Goal: Transaction & Acquisition: Purchase product/service

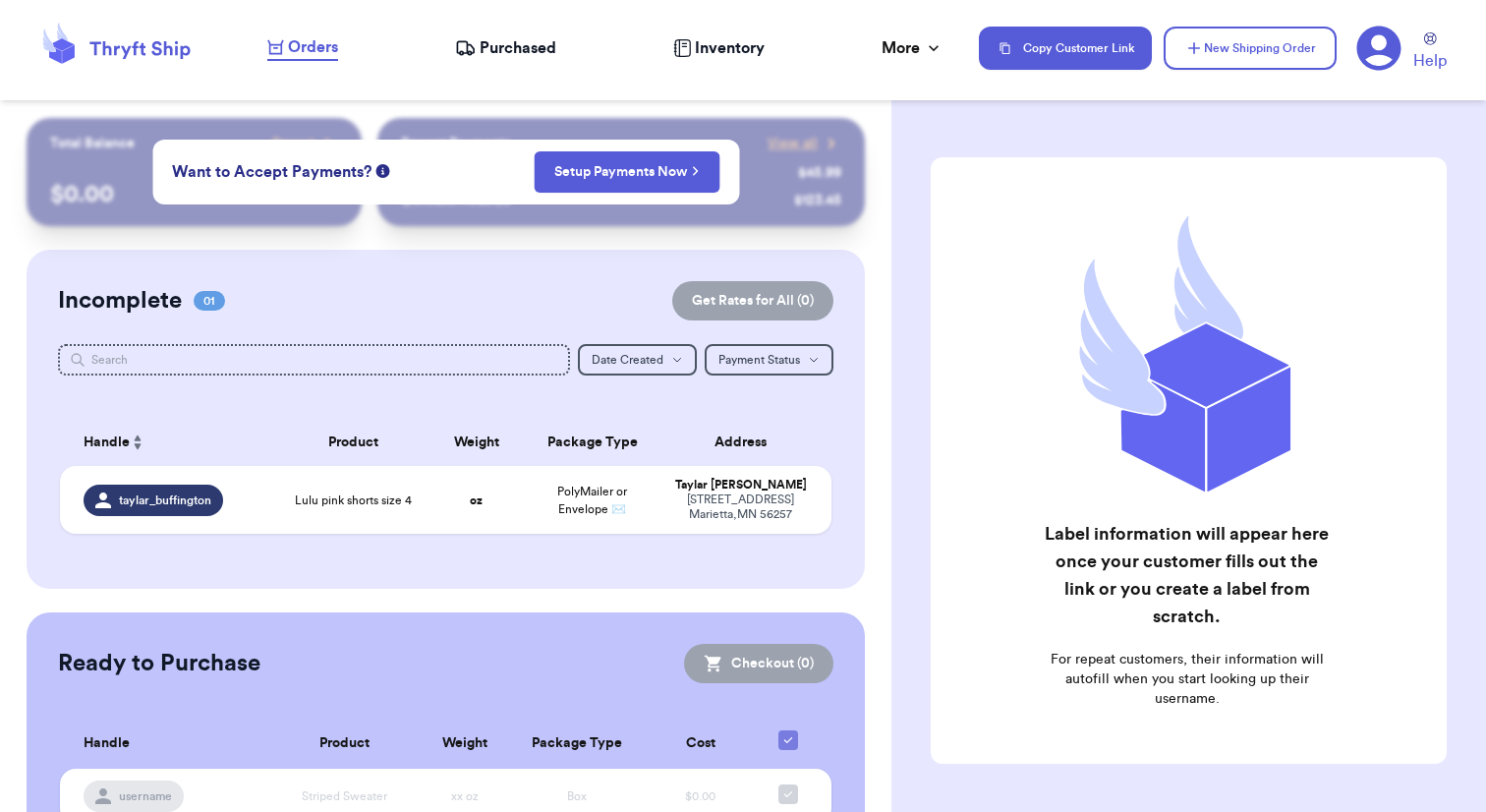
click at [490, 58] on span "Purchased" at bounding box center [517, 48] width 77 height 24
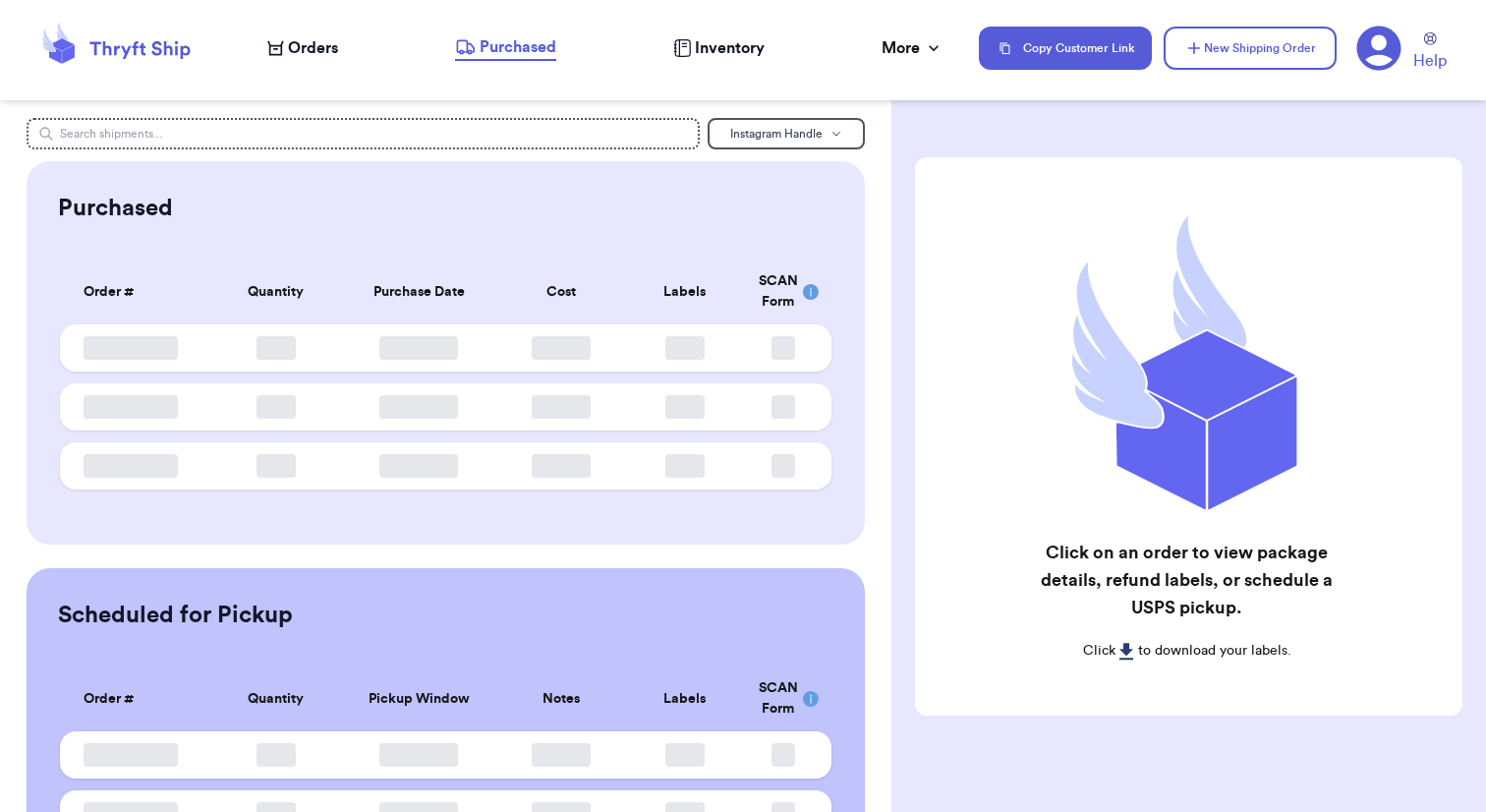
click at [295, 51] on span "Orders" at bounding box center [313, 48] width 50 height 24
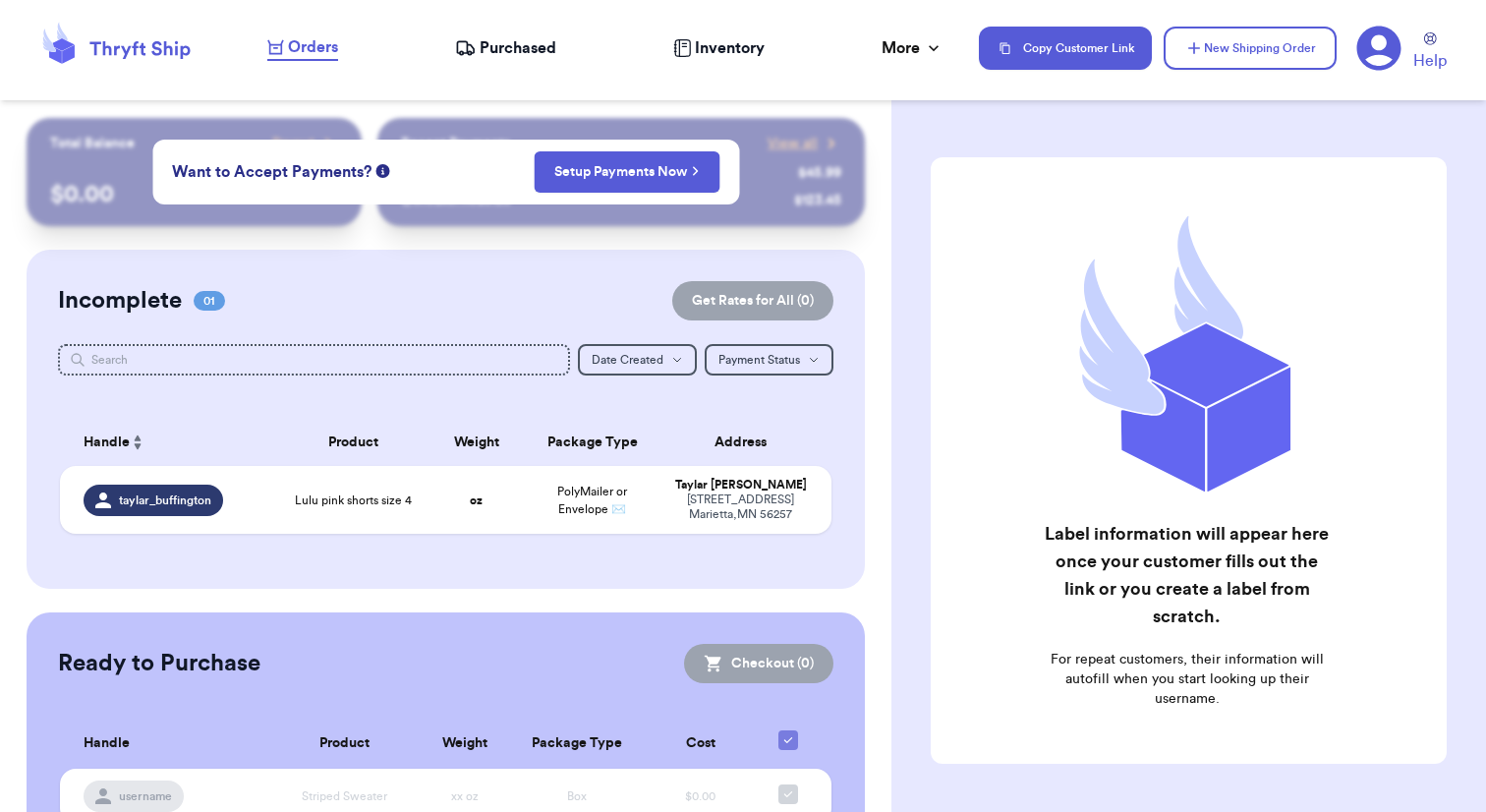
click at [917, 410] on div "Label information will appear here once your customer fills out the link or you…" at bounding box center [1189, 509] width 595 height 783
click at [889, 196] on div "Customer Link New Order Total Balance Payout $ 0.00 Recent Payments View all @ …" at bounding box center [446, 497] width 892 height 760
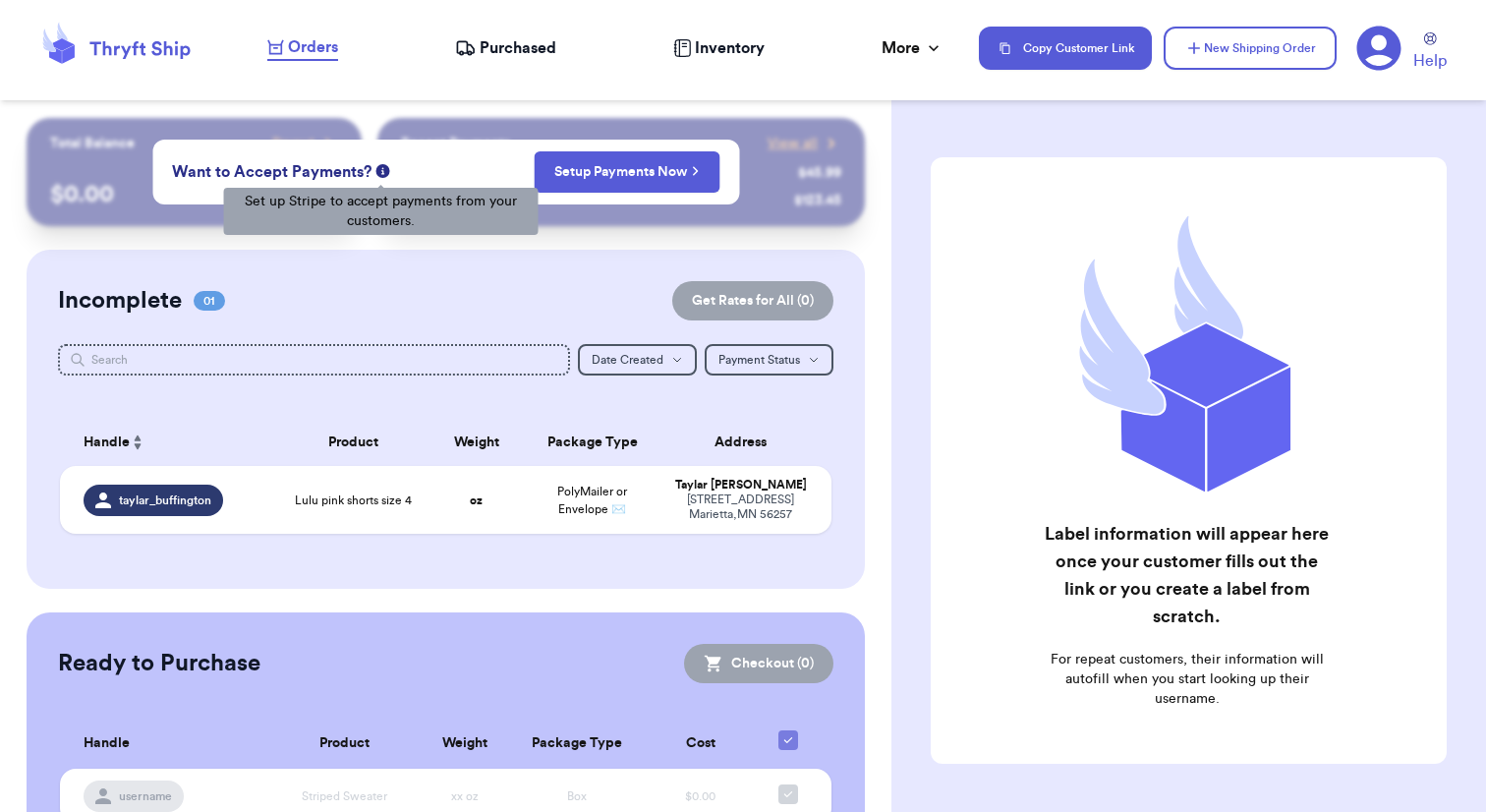
click at [383, 171] on icon at bounding box center [383, 171] width 14 height 14
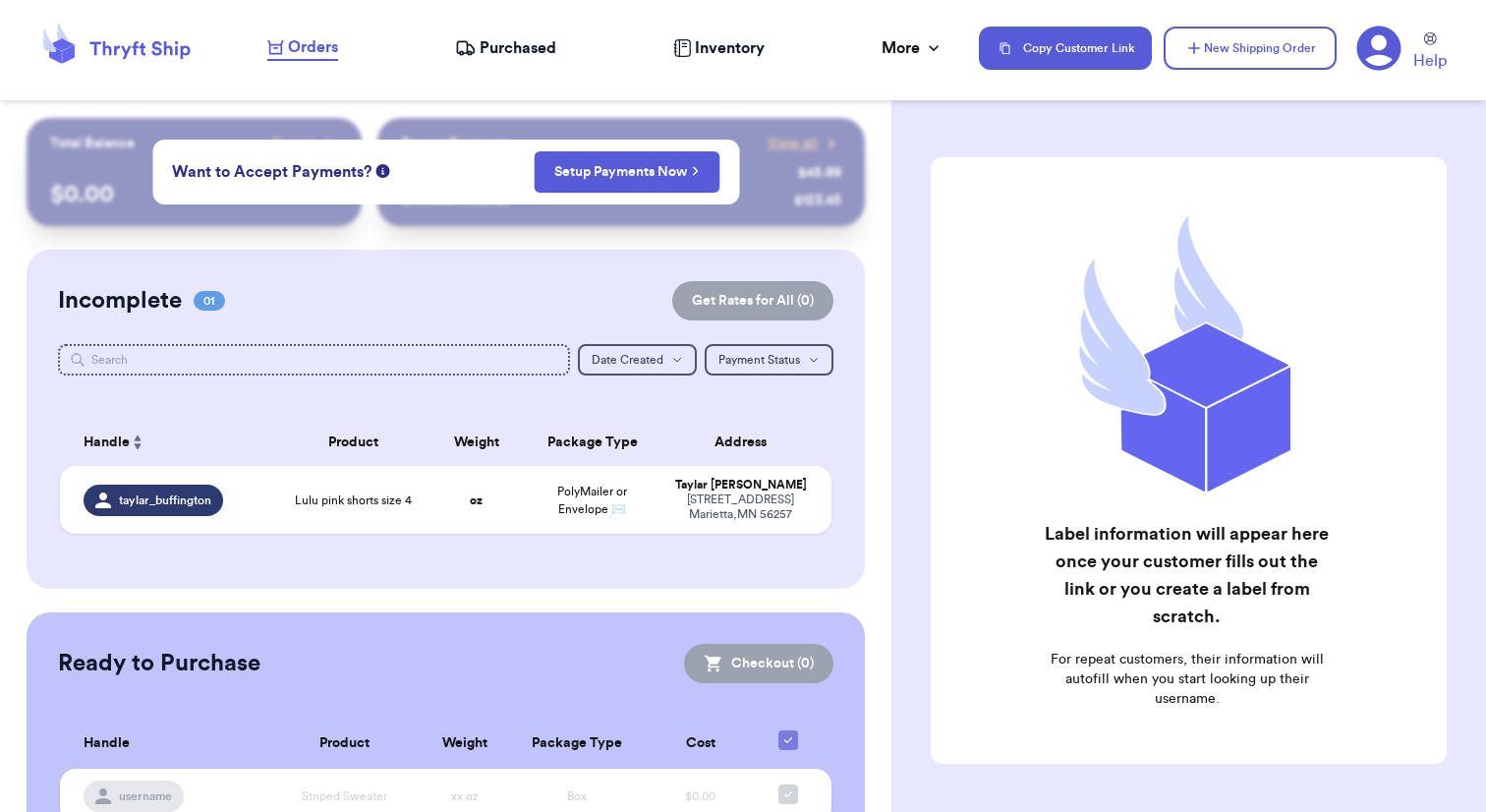
click at [390, 332] on div "Incomplete 01 Get Rates for All ( 0 ) Get Rates for All ( 0 ) Date Created Date…" at bounding box center [446, 419] width 838 height 339
click at [659, 149] on div "Want to Accept Payments? Setup Payments Now" at bounding box center [446, 171] width 587 height 65
click at [657, 164] on link "Setup Payments Now" at bounding box center [626, 172] width 145 height 20
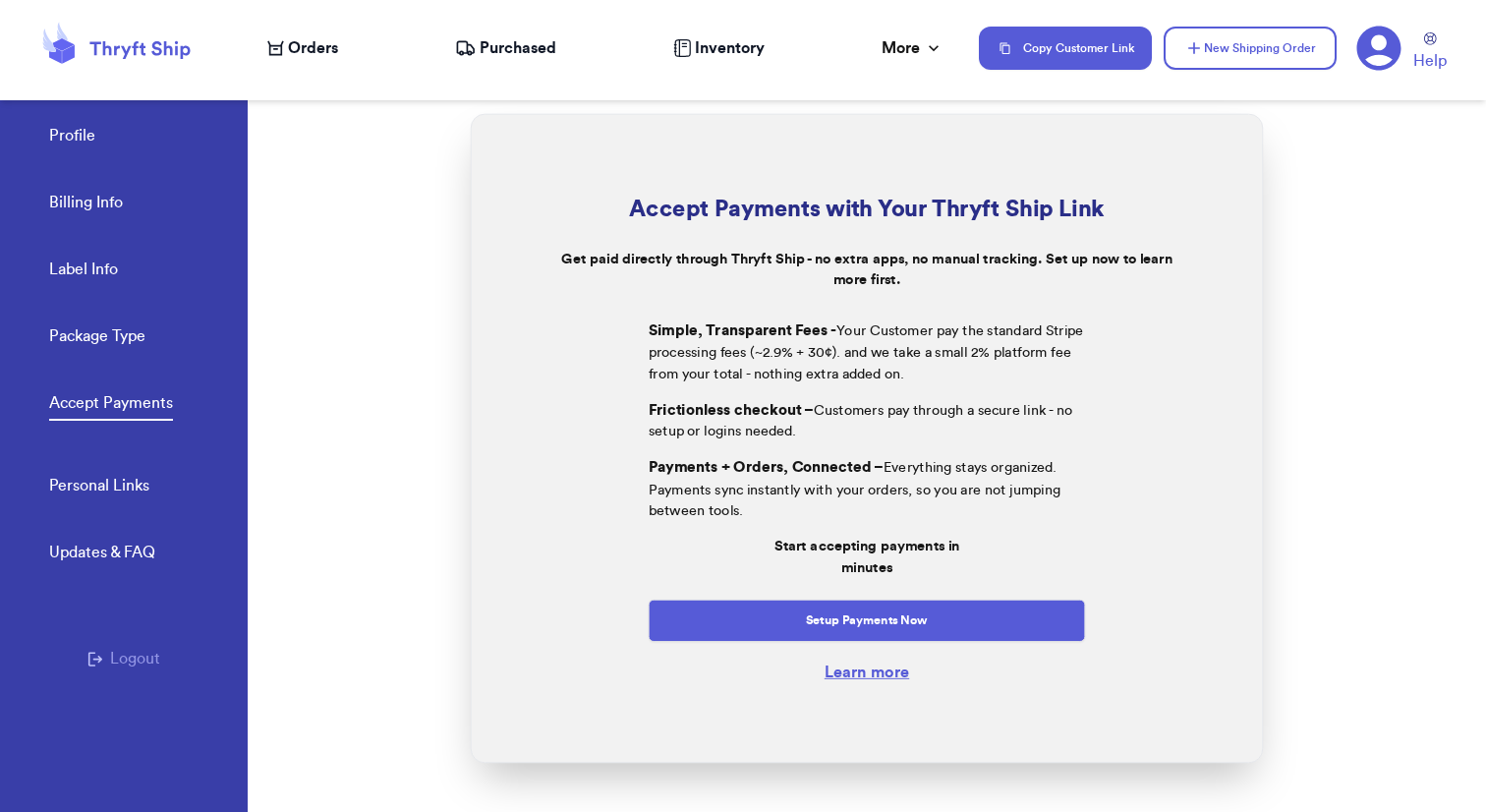
click at [325, 42] on span "Orders" at bounding box center [313, 48] width 50 height 24
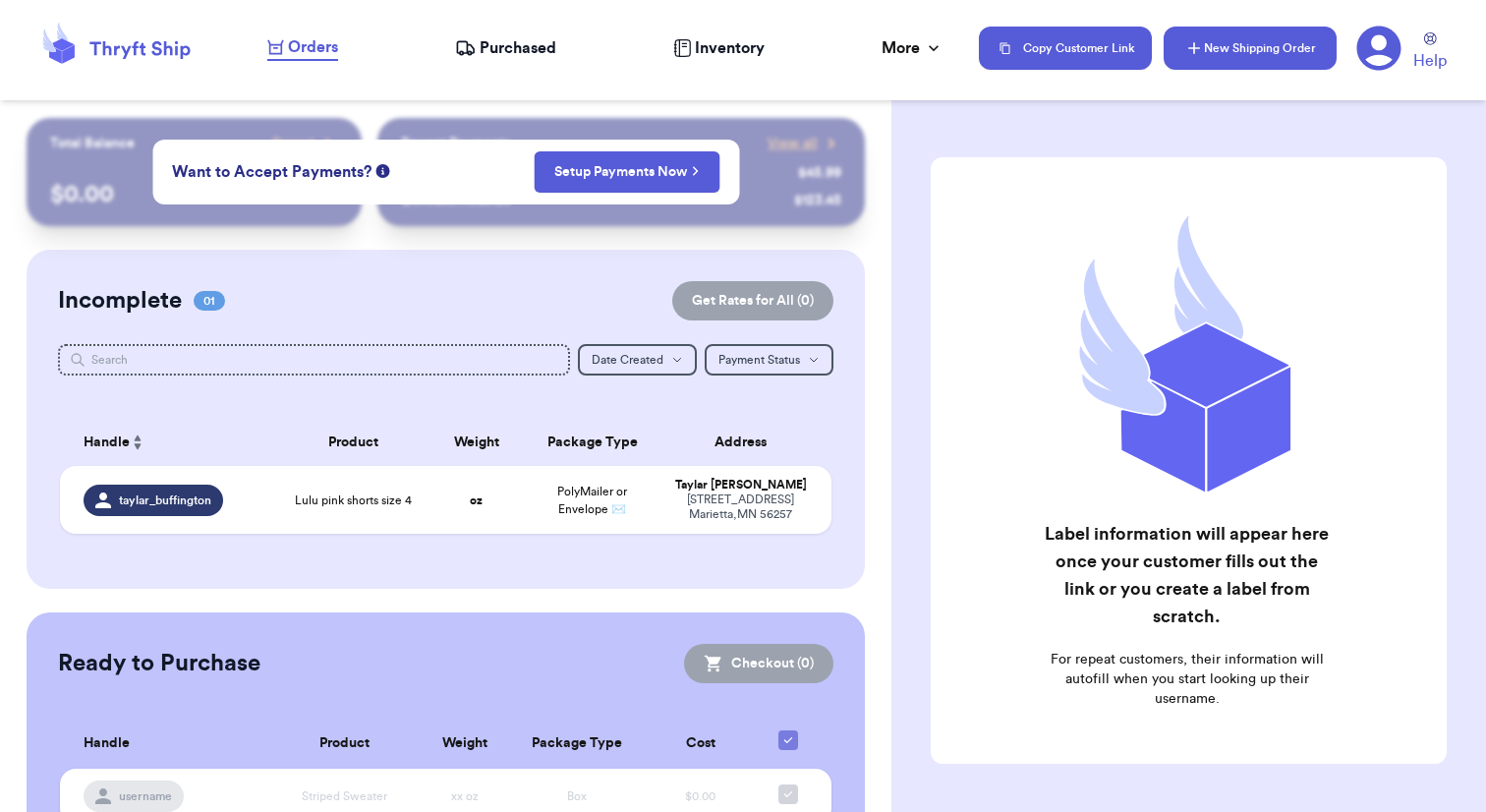
click at [1257, 51] on button "New Shipping Order" at bounding box center [1251, 48] width 173 height 43
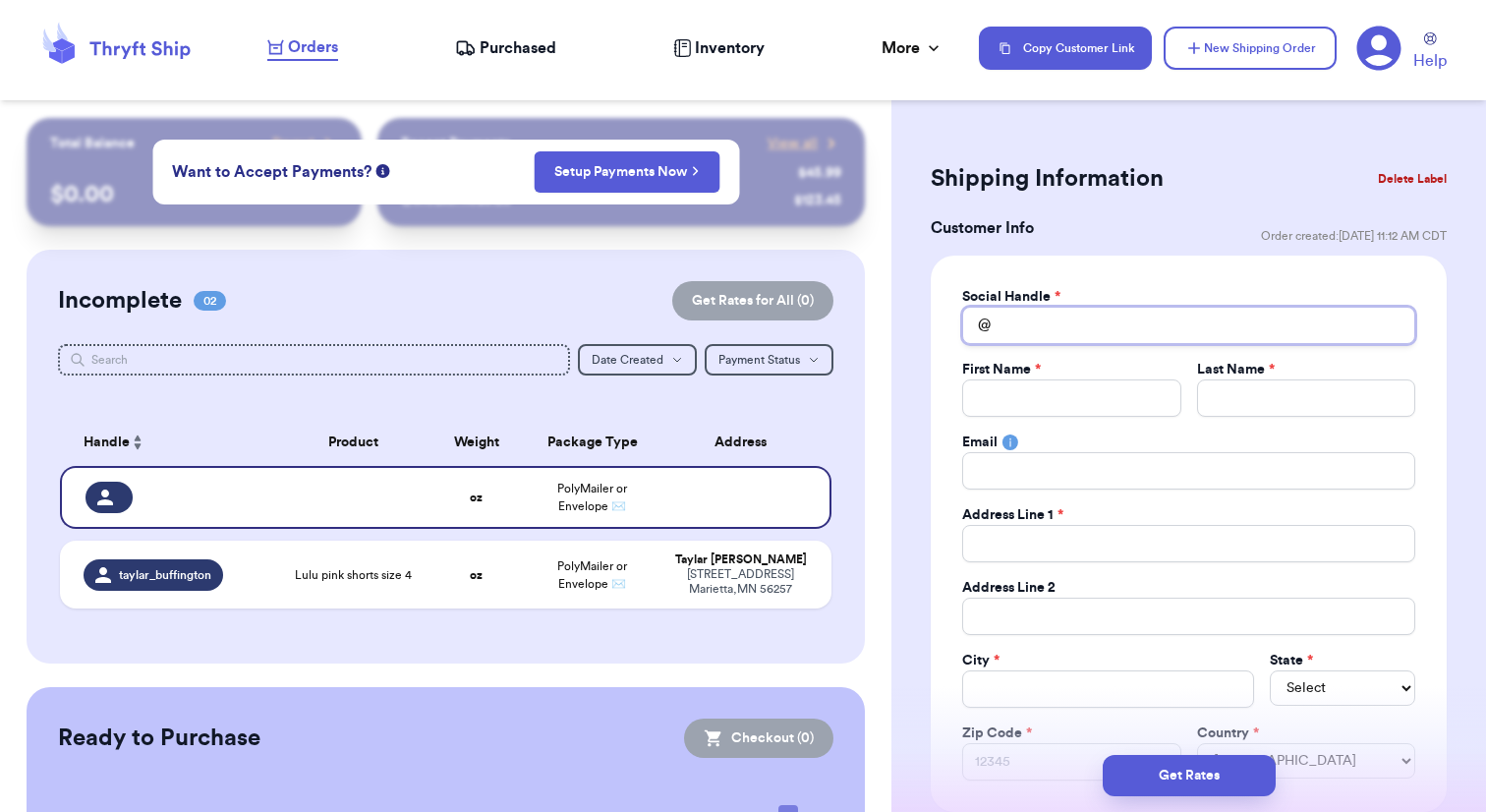
click at [1102, 325] on input "Total Amount Paid" at bounding box center [1189, 325] width 453 height 37
type input "a"
type input "al"
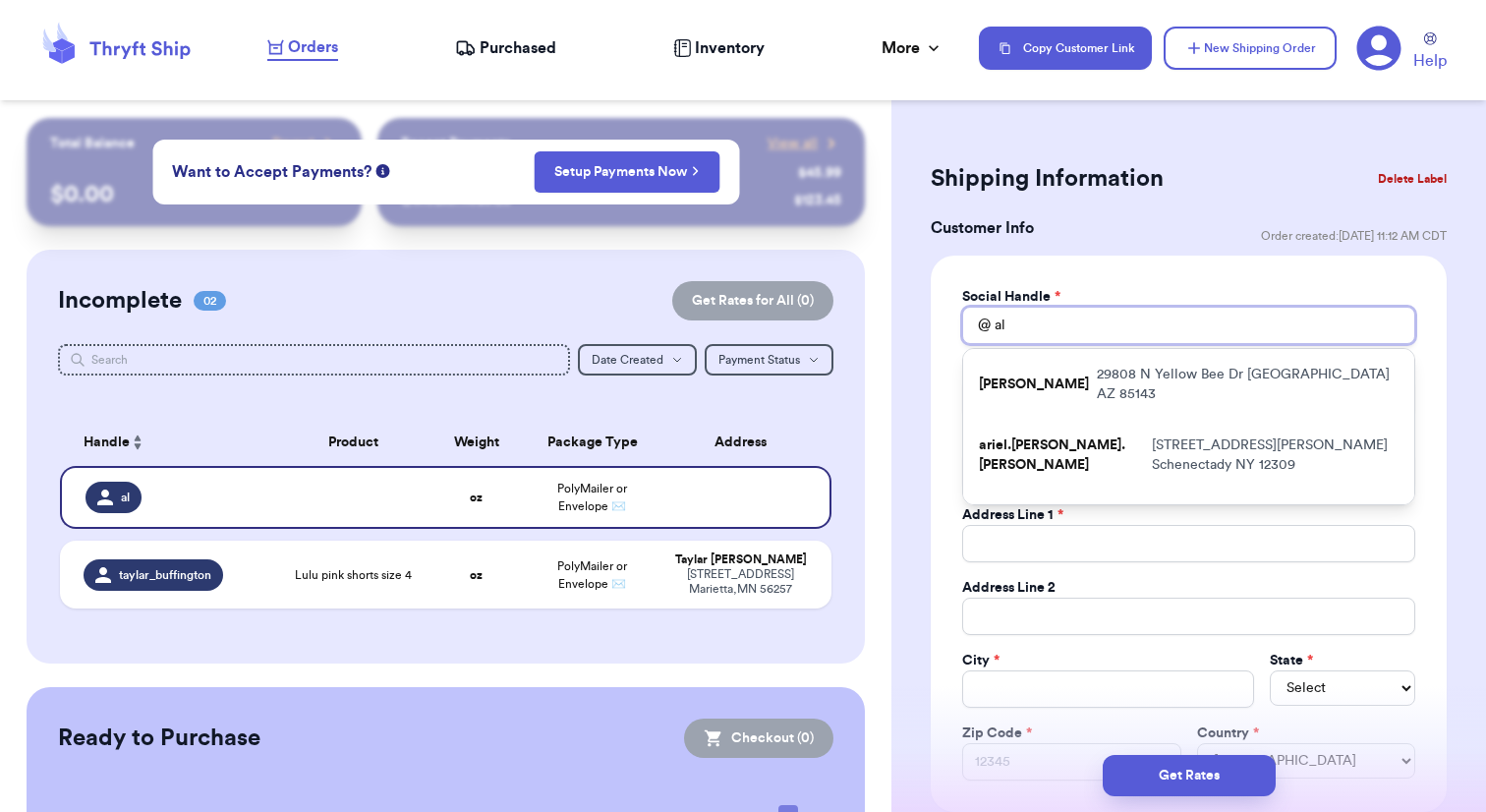
type input "ala"
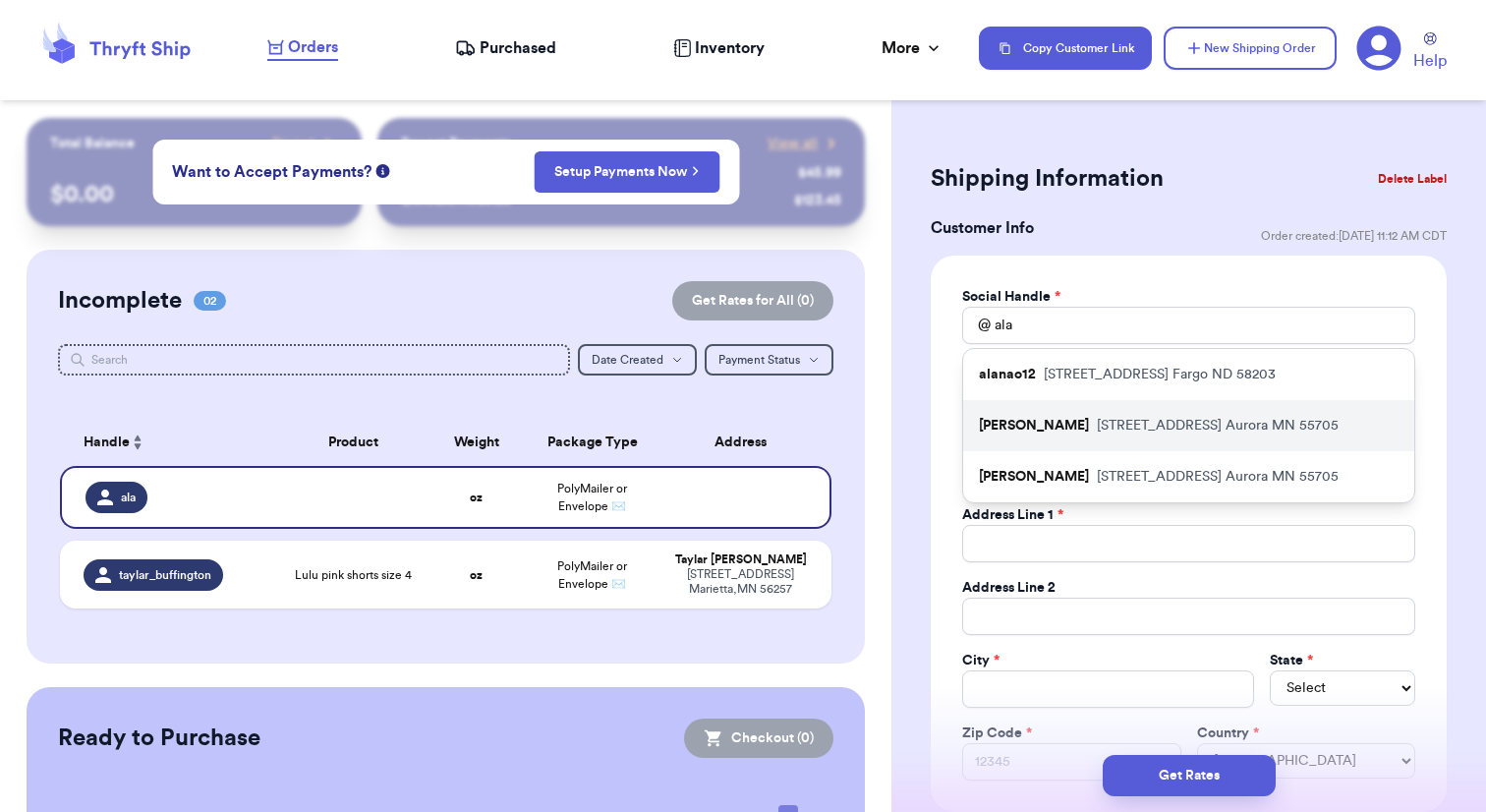
click at [1359, 416] on div "Alana_lindberg [STREET_ADDRESS]" at bounding box center [1189, 424] width 451 height 51
type input "[PERSON_NAME]"
type input "[EMAIL_ADDRESS][DOMAIN_NAME]"
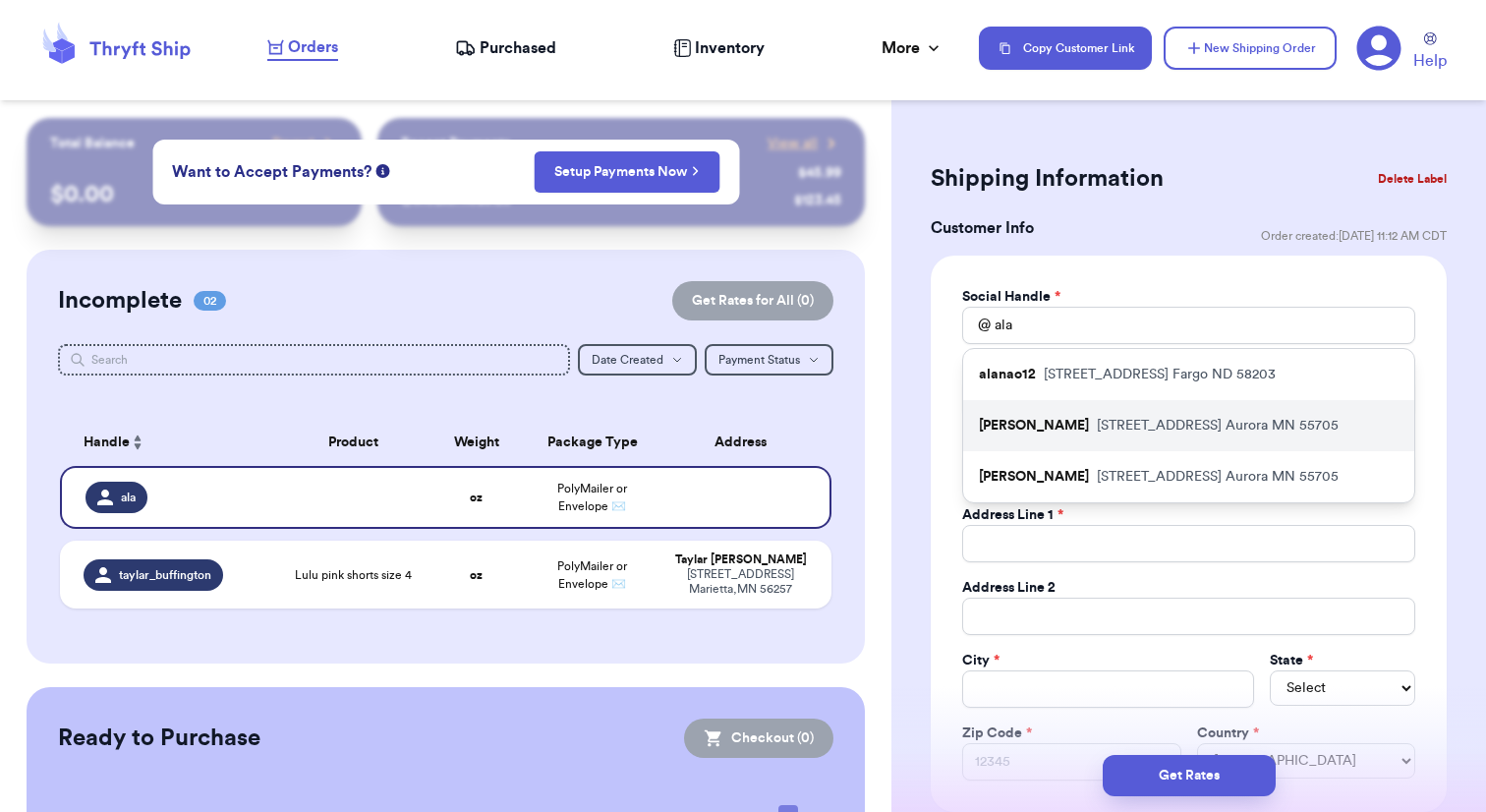
type input "[STREET_ADDRESS]"
type input "Aurora"
select select "MN"
type input "55705"
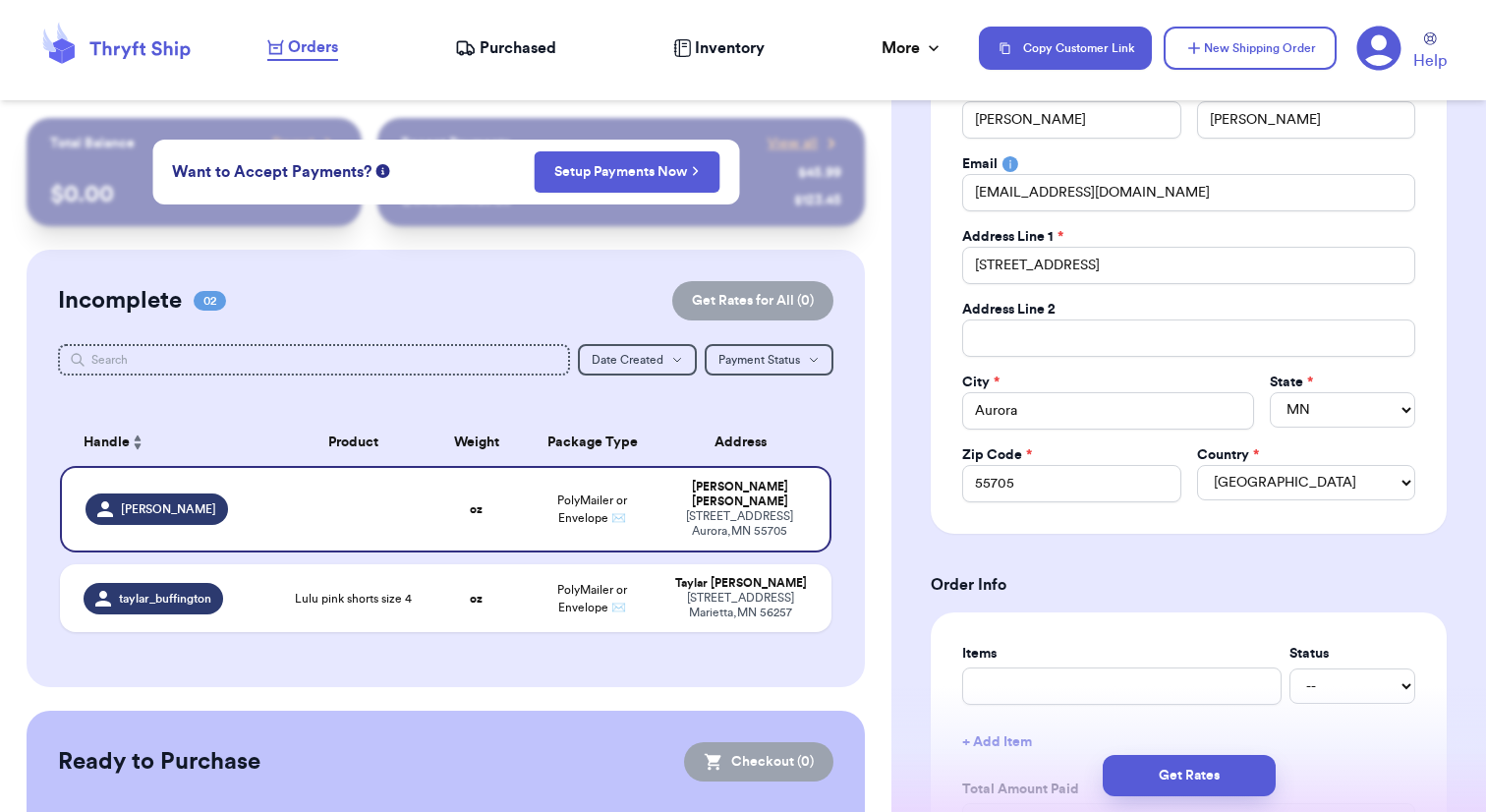
scroll to position [330, 0]
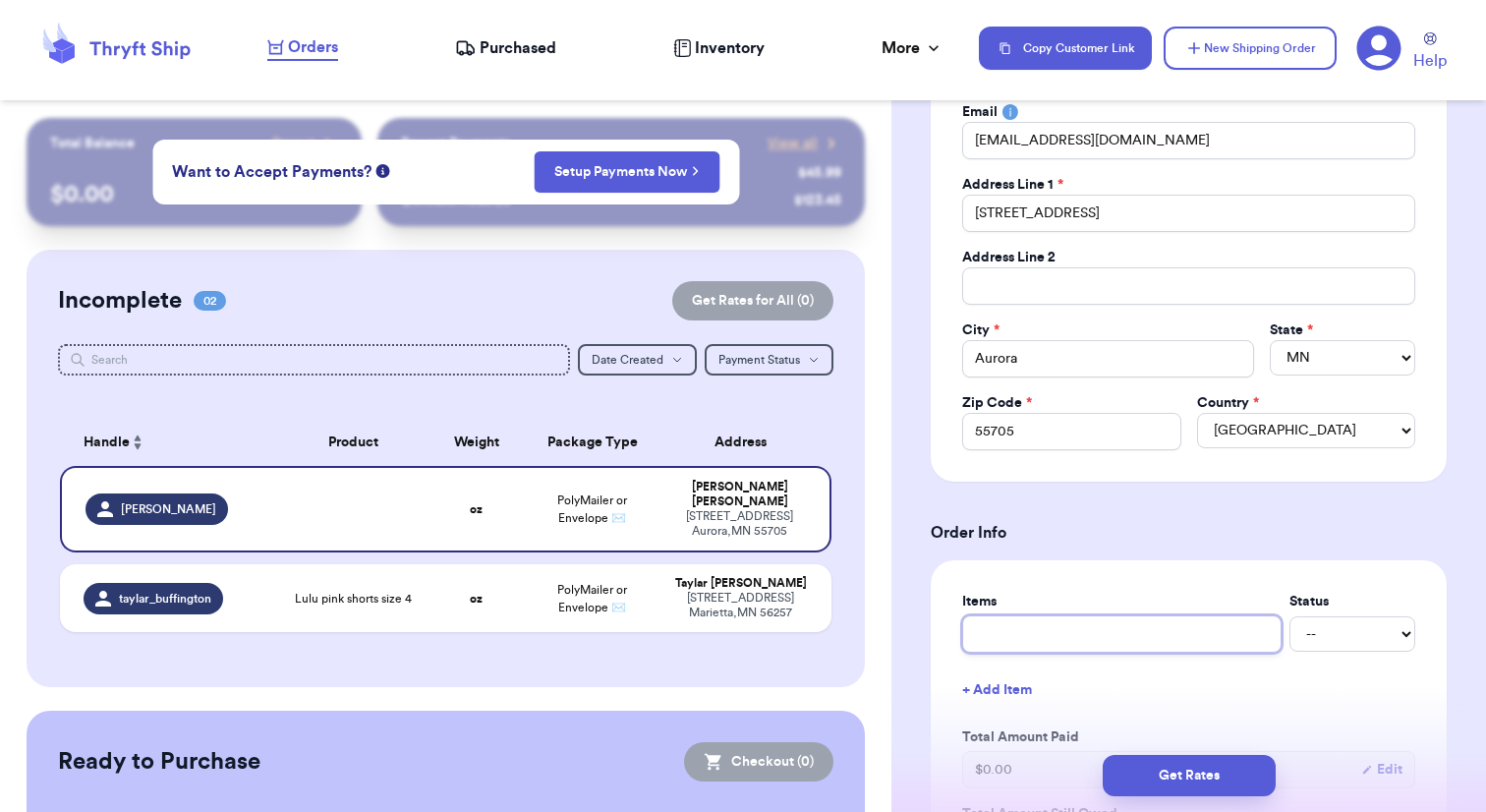
type input "a"
type input "at"
type input "ath"
type input "athl"
type input "athle"
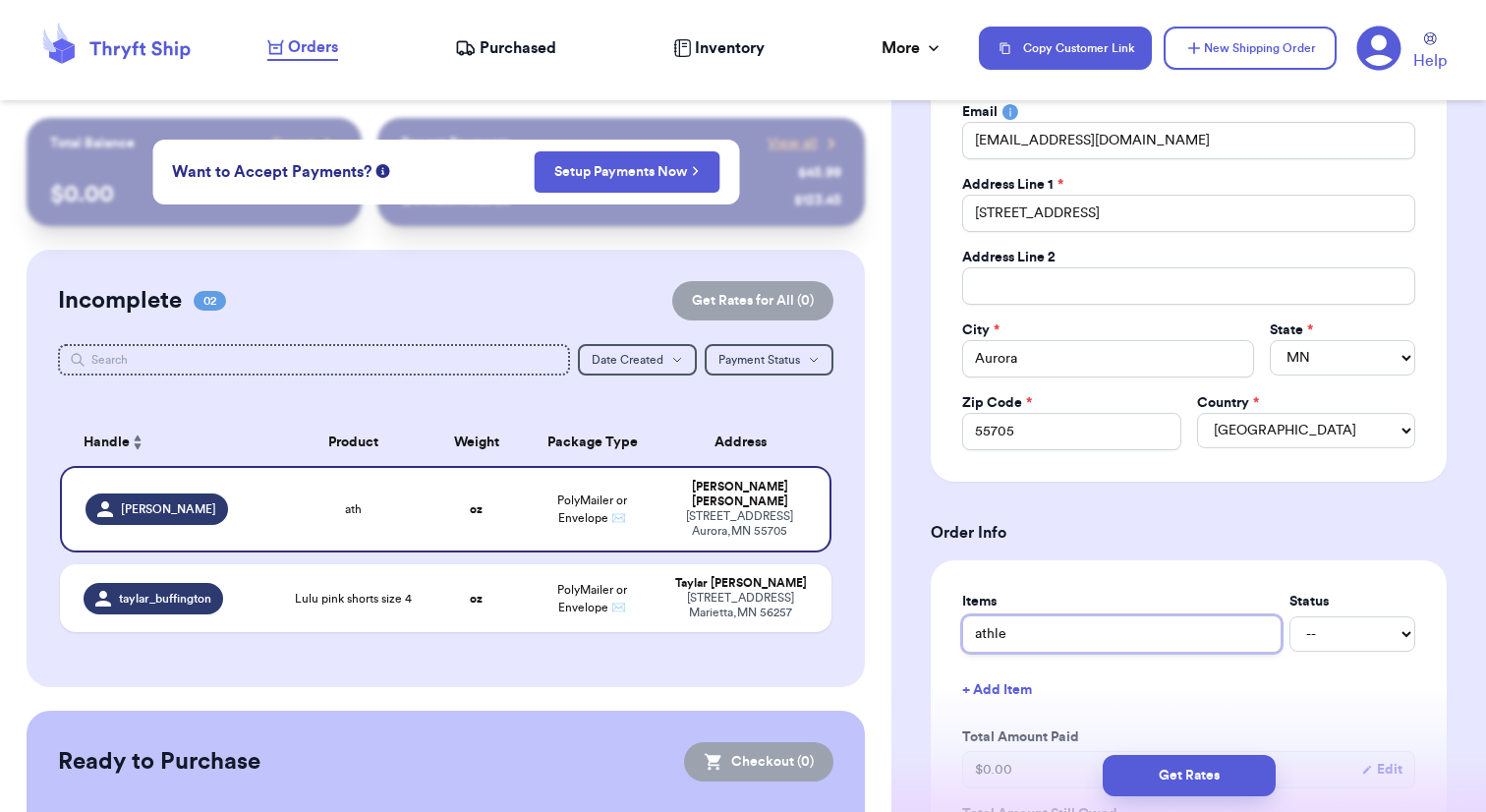
type input "athlet"
type input "athleta"
type input "athleta l"
type input "athleta lo"
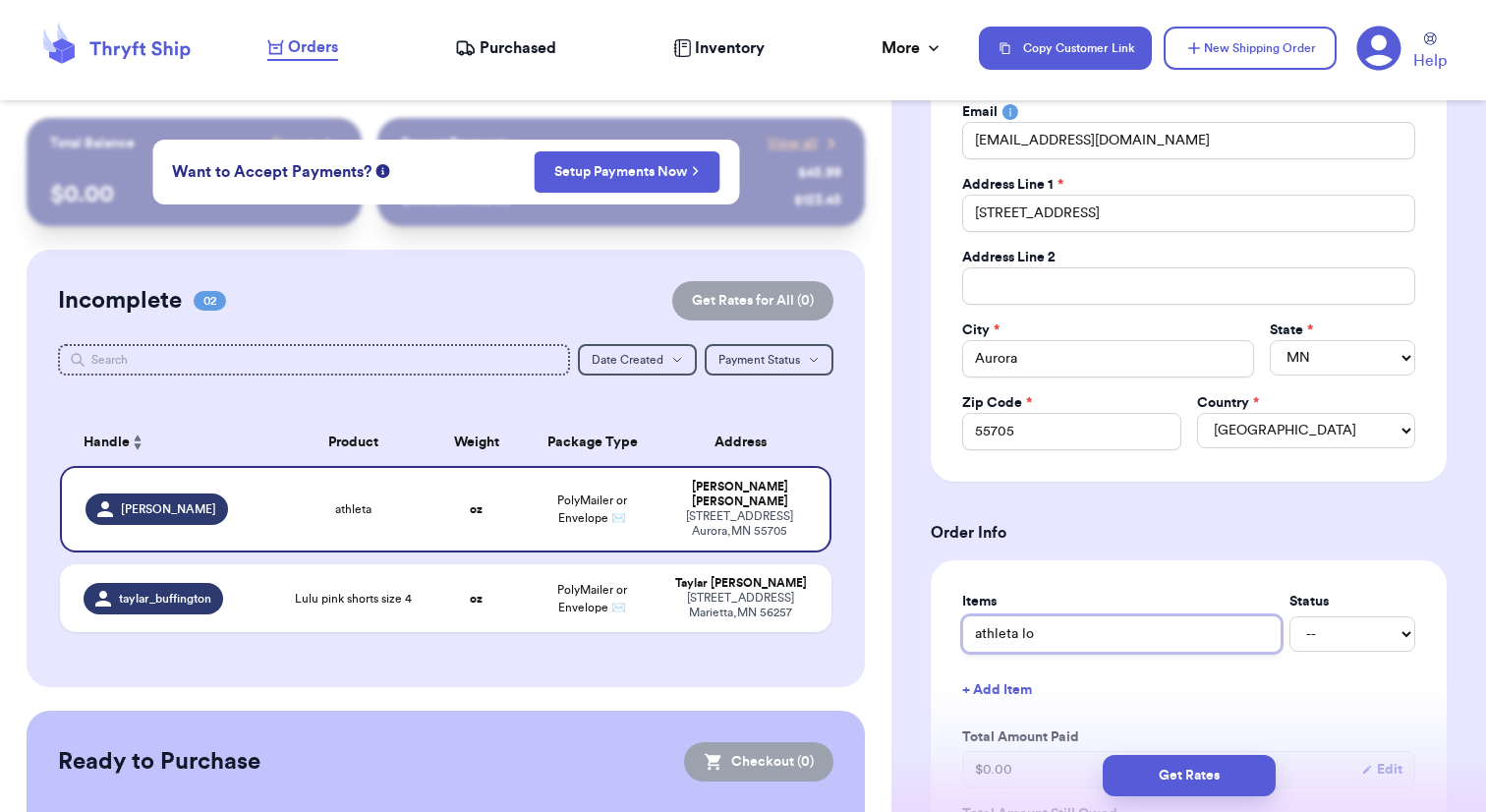
type input "athleta lon"
type input "athleta long"
type input "athleta long s"
type input "athleta [PERSON_NAME]"
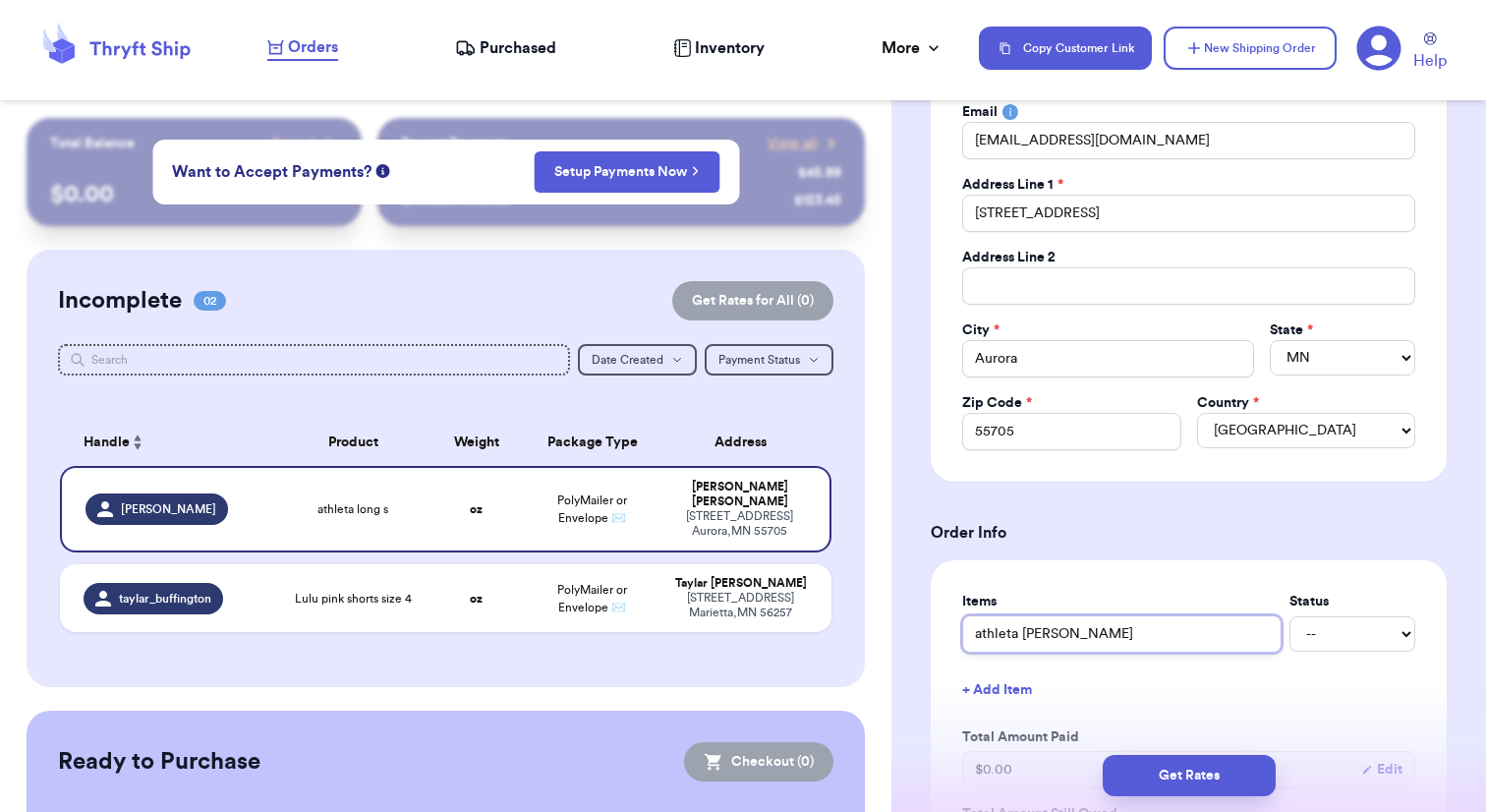
type input "athleta long sle"
type input "athleta long slee"
type input "athleta long sleev"
type input "athleta long sleeve"
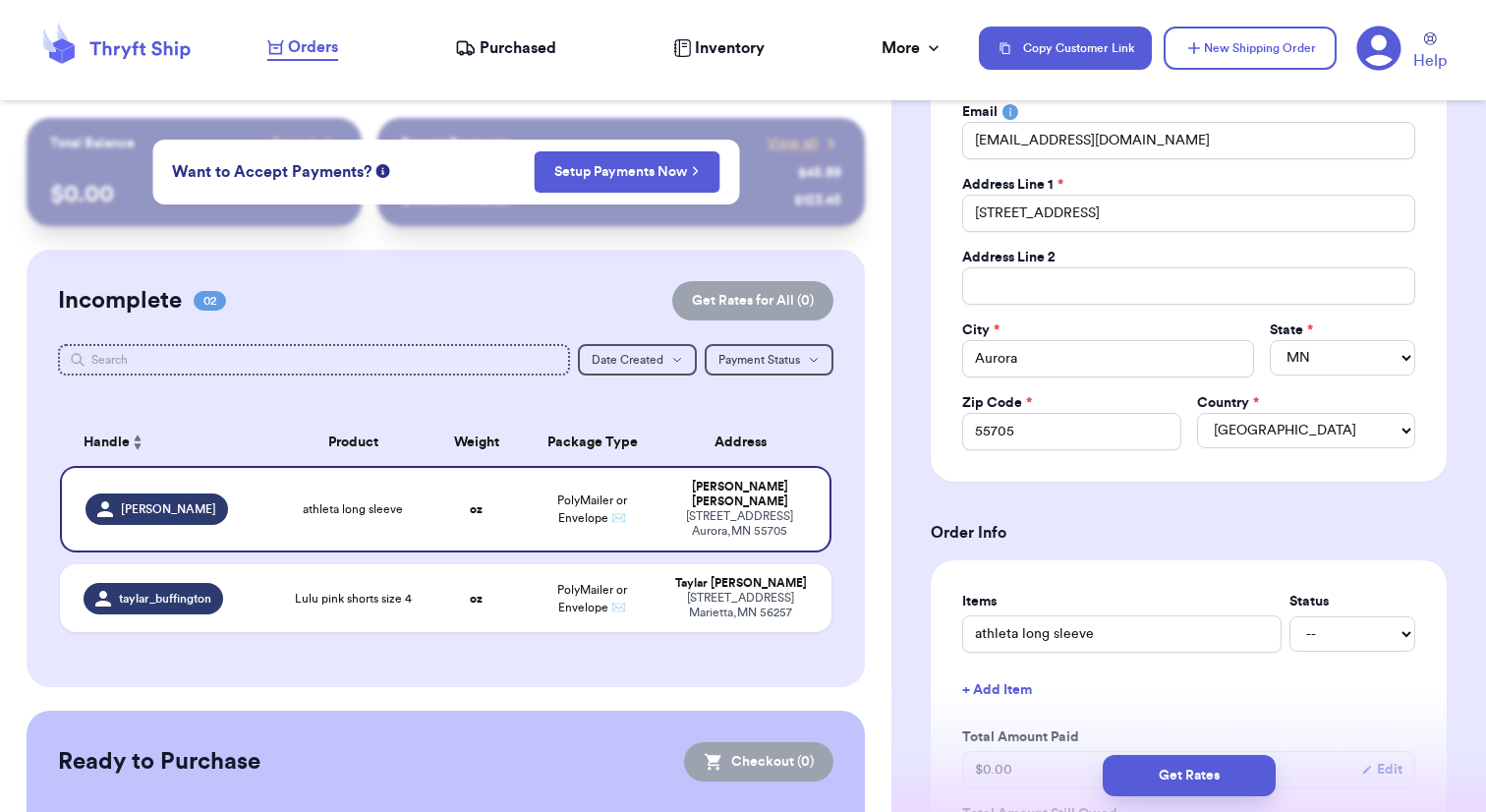
click at [996, 681] on button "+ Add Item" at bounding box center [1189, 689] width 468 height 43
type input "o"
type input "ol"
type input "old"
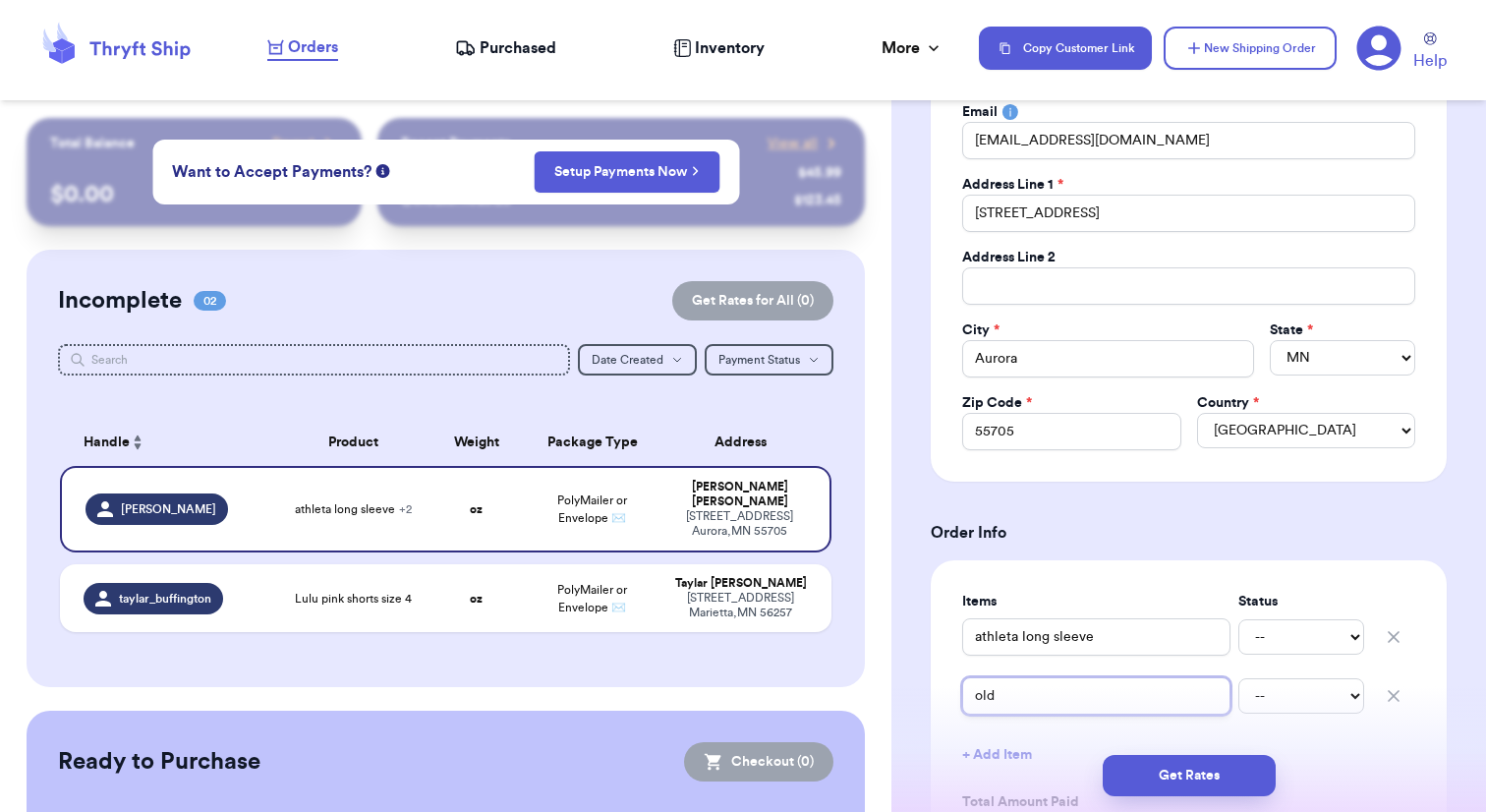
type input "old n"
type input "old na"
type input "old nav"
type input "old navy"
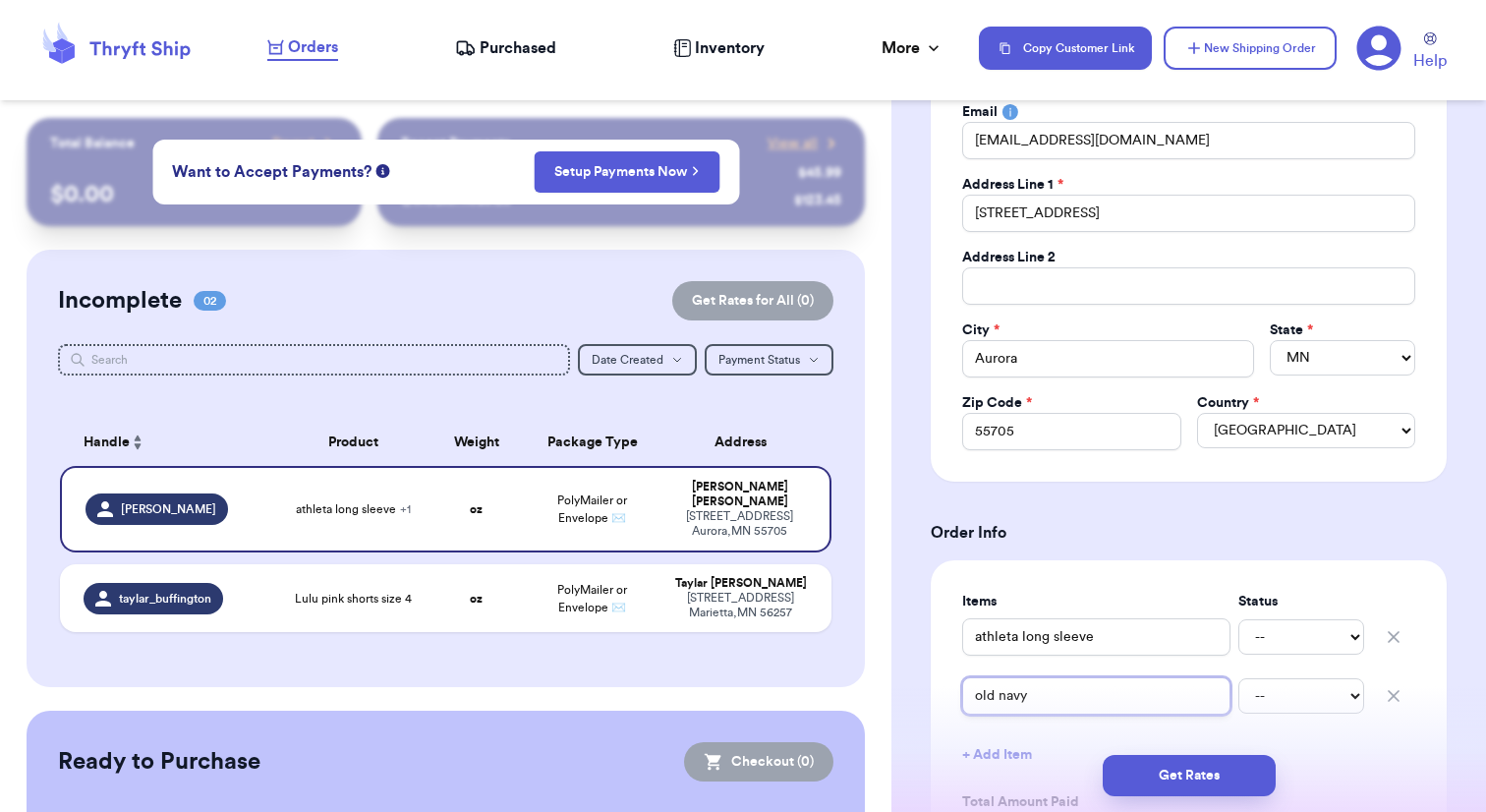
type input "old navy l"
type input "old navy lo"
type input "old navy lon"
type input "old navy long"
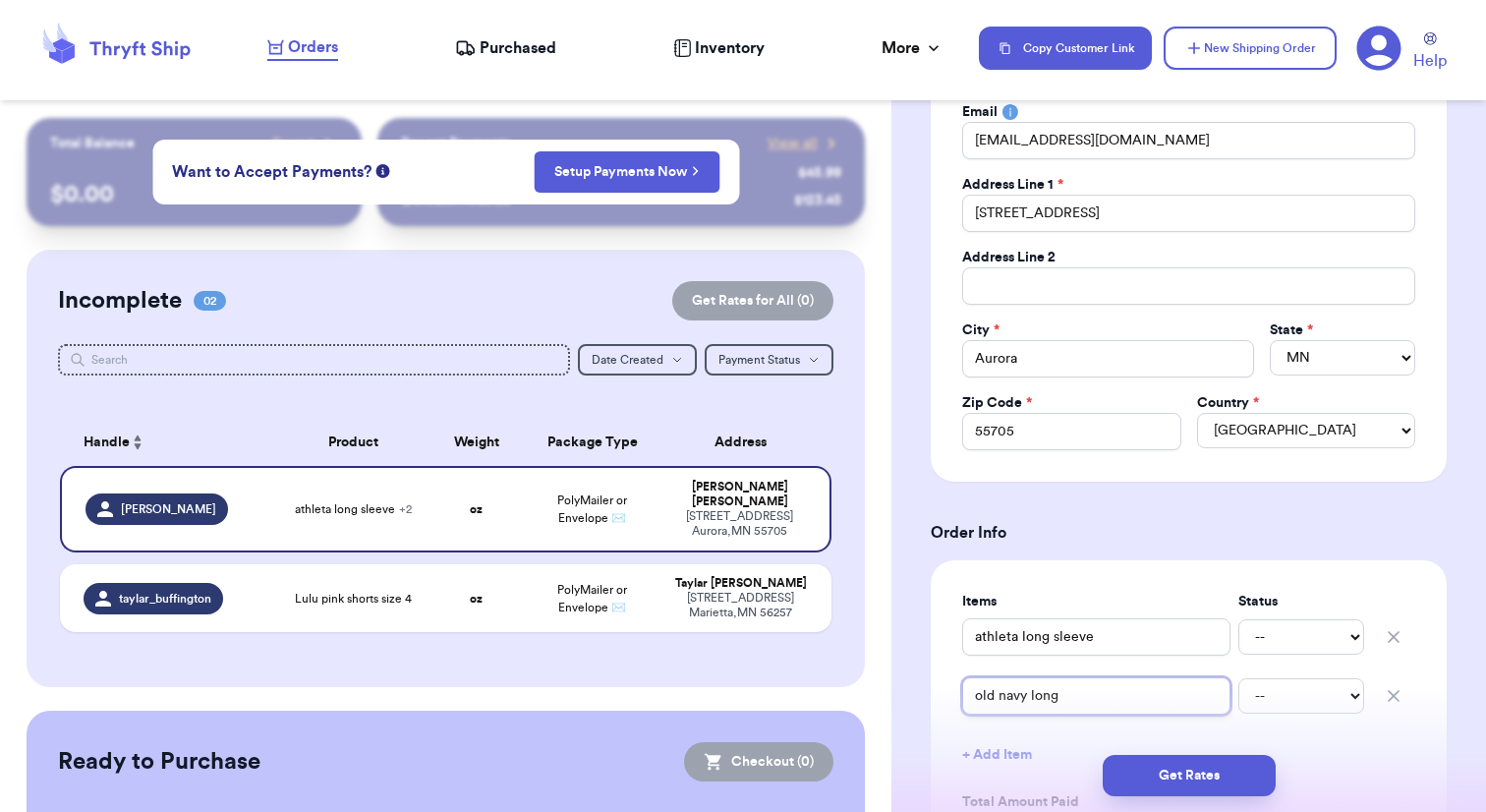
type input "old navy long s"
type input "old navy [PERSON_NAME]"
type input "old navy long sle"
type input "old navy long slee"
type input "old navy long sleev"
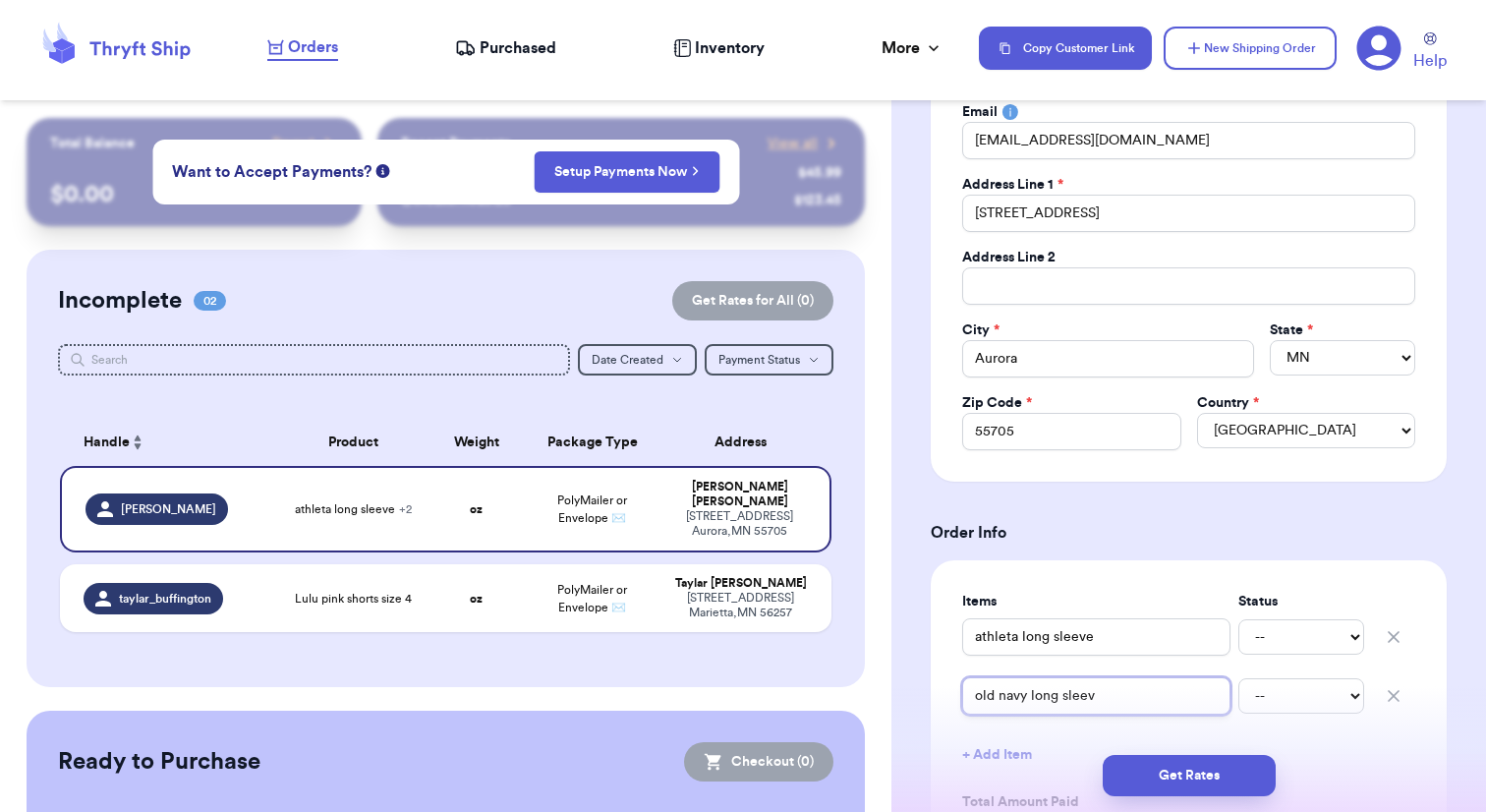
type input "old navy long sleeve"
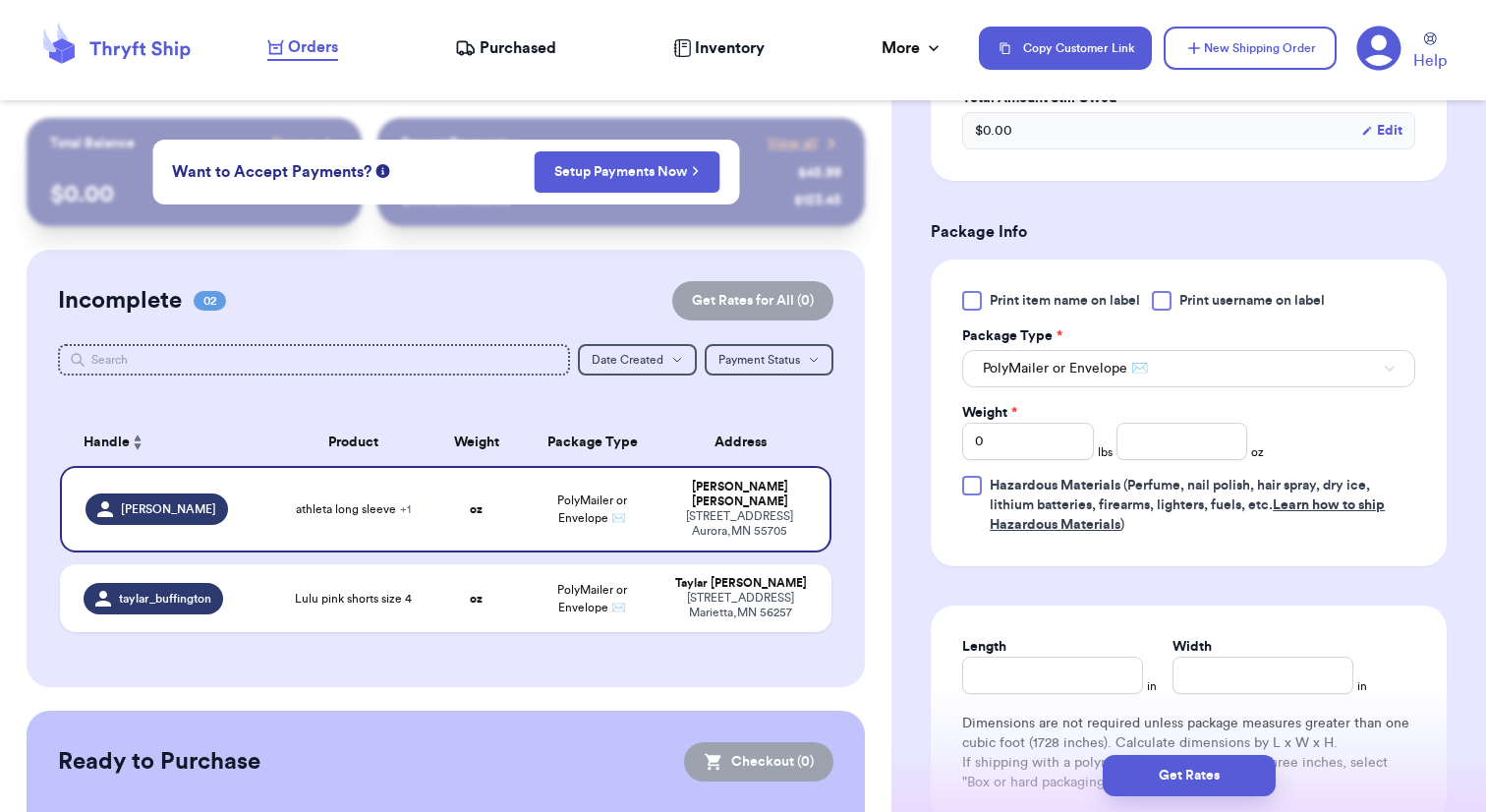
scroll to position [1139, 0]
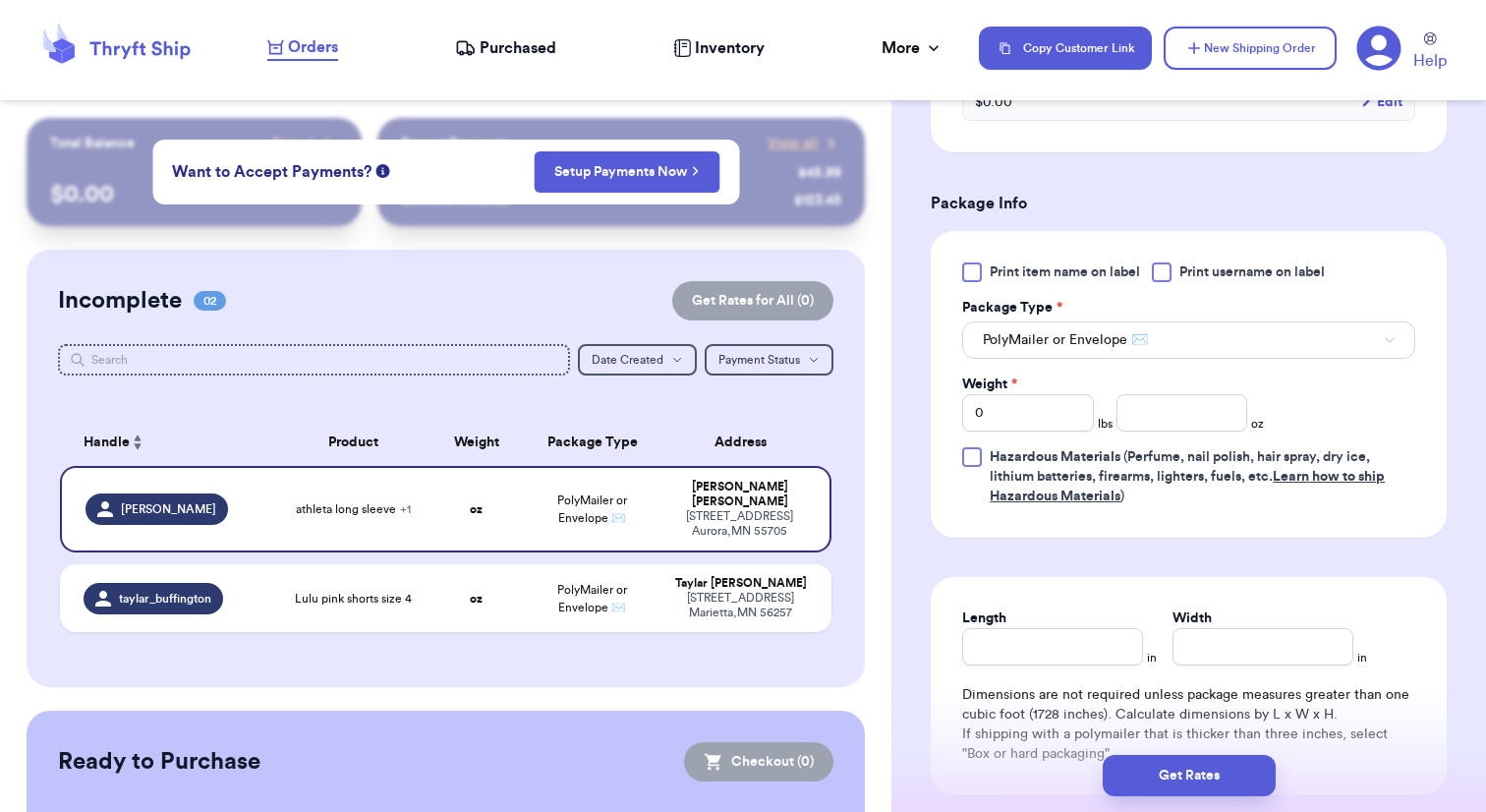
type input "old navy long sleeve"
click at [1226, 420] on input "number" at bounding box center [1182, 411] width 132 height 37
type input "14"
click at [1190, 773] on button "Get Rates" at bounding box center [1190, 774] width 173 height 41
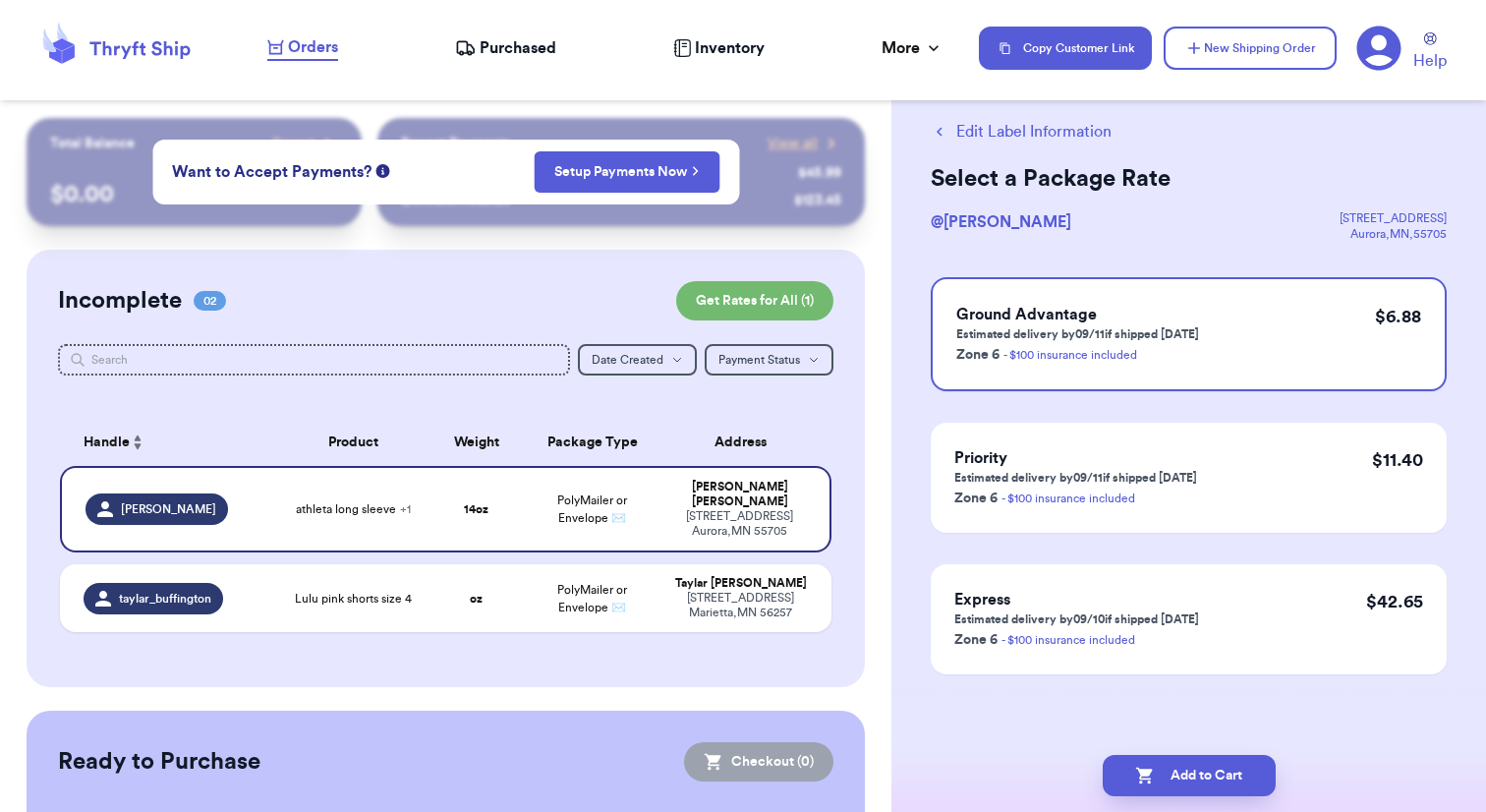
scroll to position [0, 0]
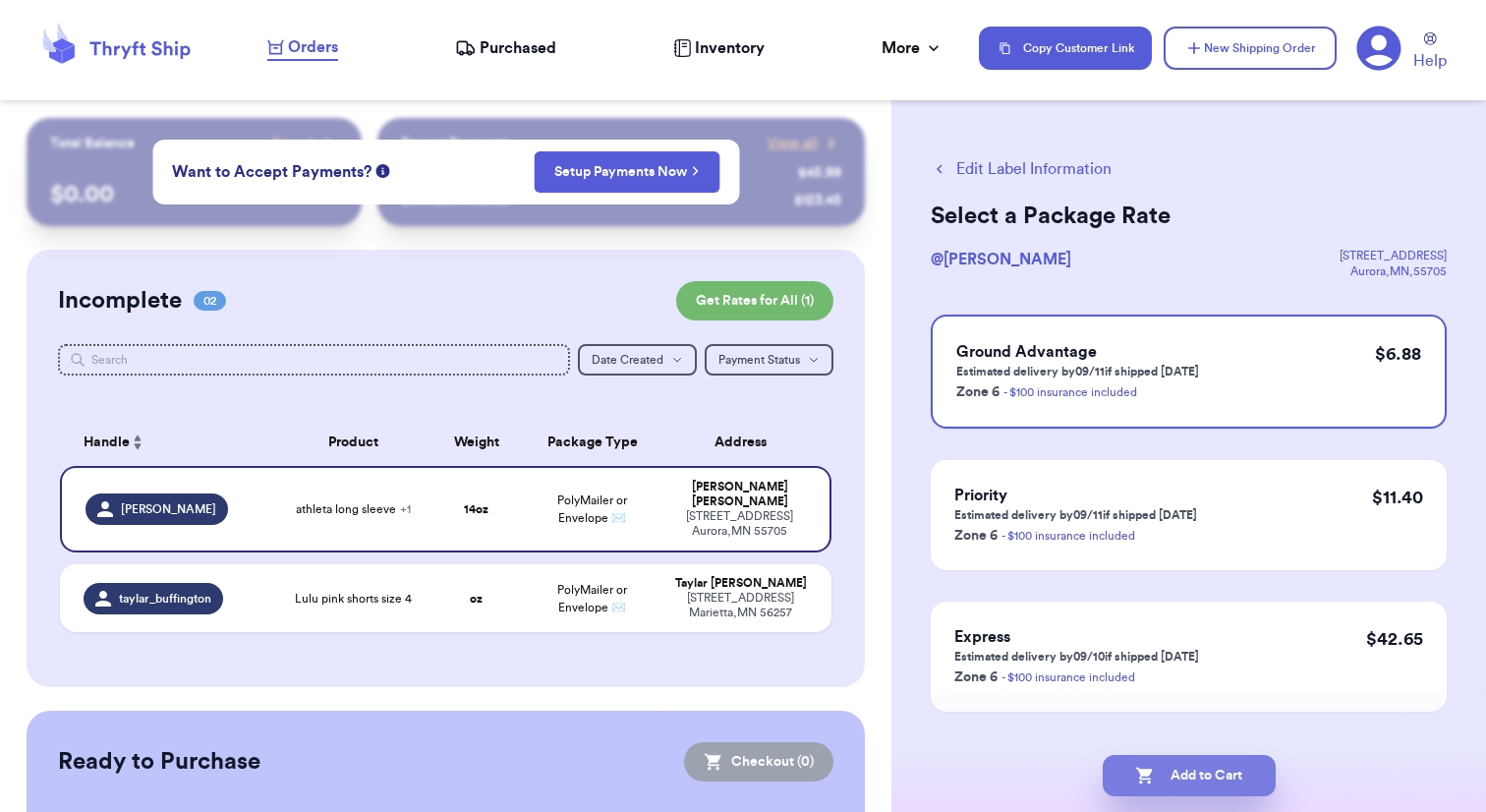
click at [1199, 772] on button "Add to Cart" at bounding box center [1190, 774] width 173 height 41
checkbox input "true"
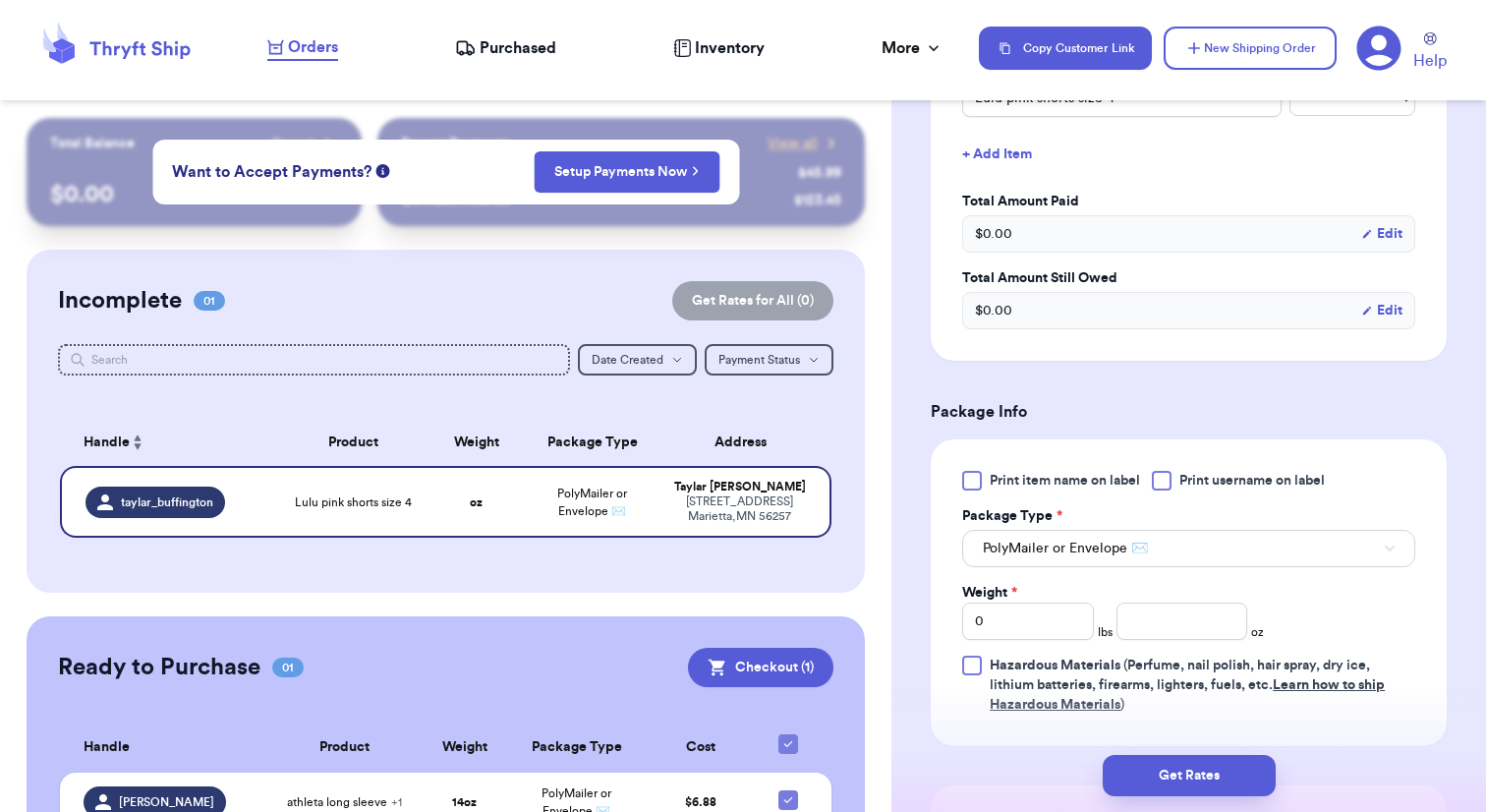
scroll to position [624, 0]
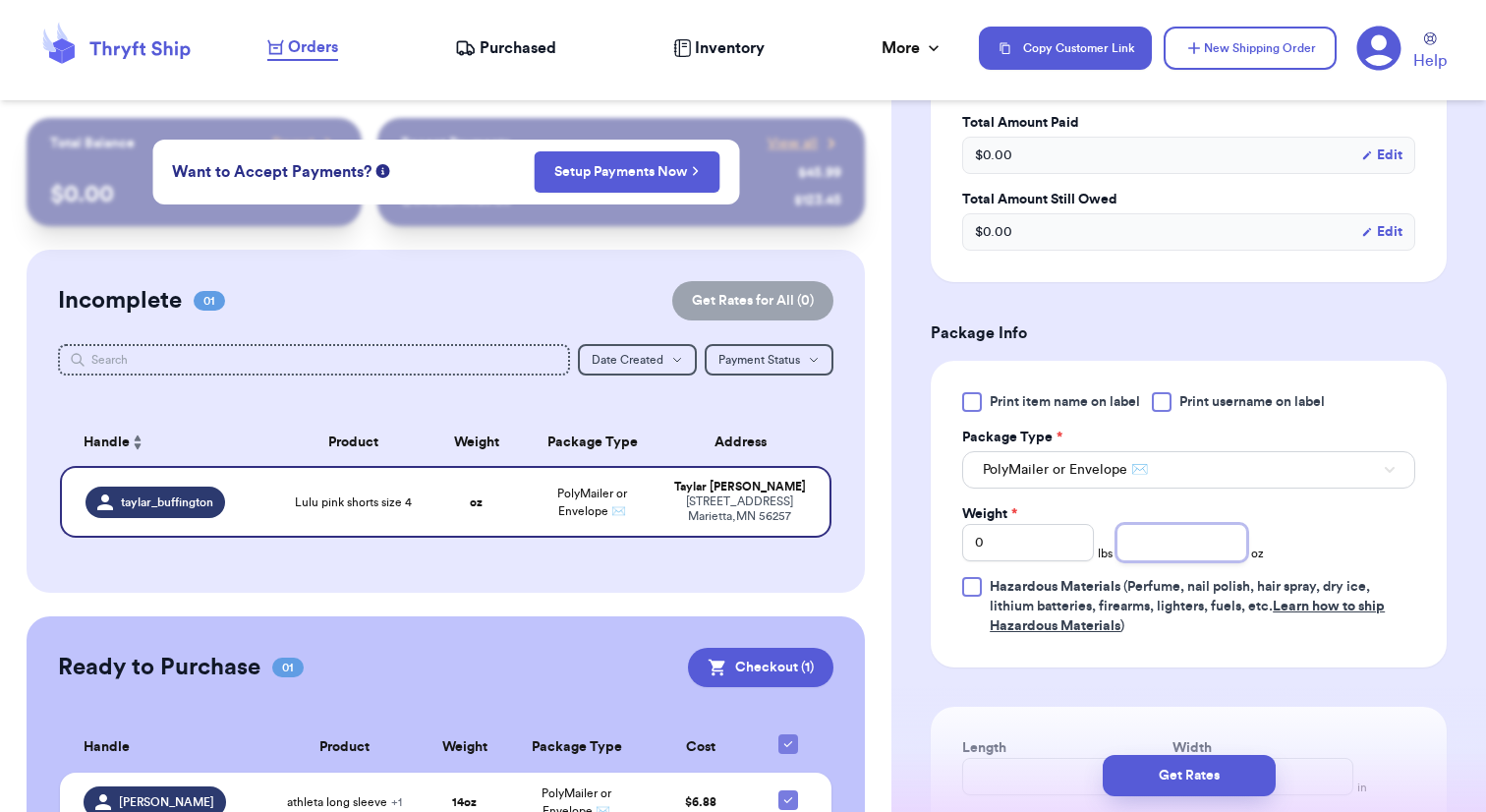
click at [1173, 552] on input "number" at bounding box center [1182, 542] width 132 height 37
type input "3"
click at [1194, 767] on button "Get Rates" at bounding box center [1190, 774] width 173 height 41
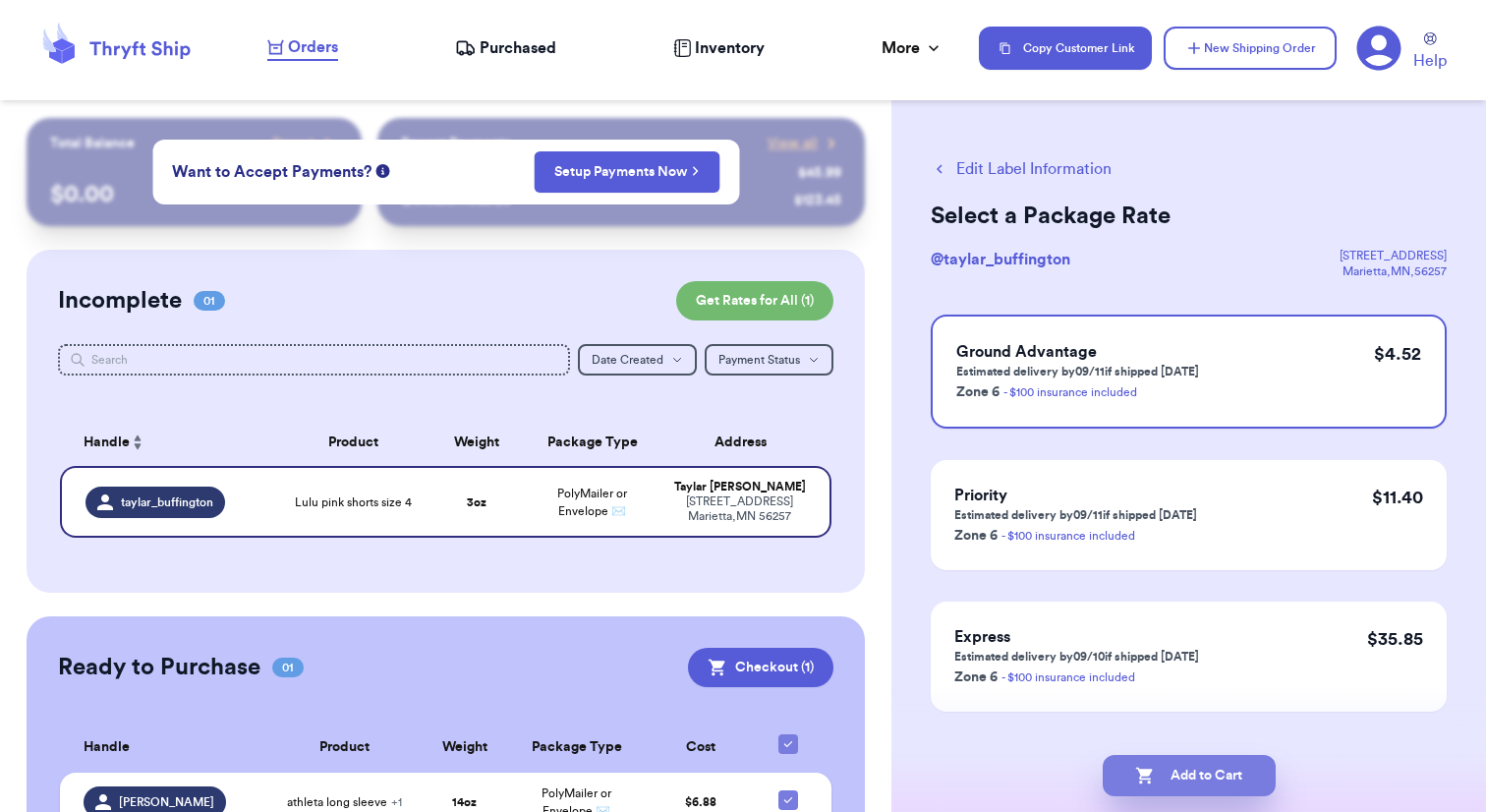
click at [1189, 784] on button "Add to Cart" at bounding box center [1190, 774] width 173 height 41
checkbox input "true"
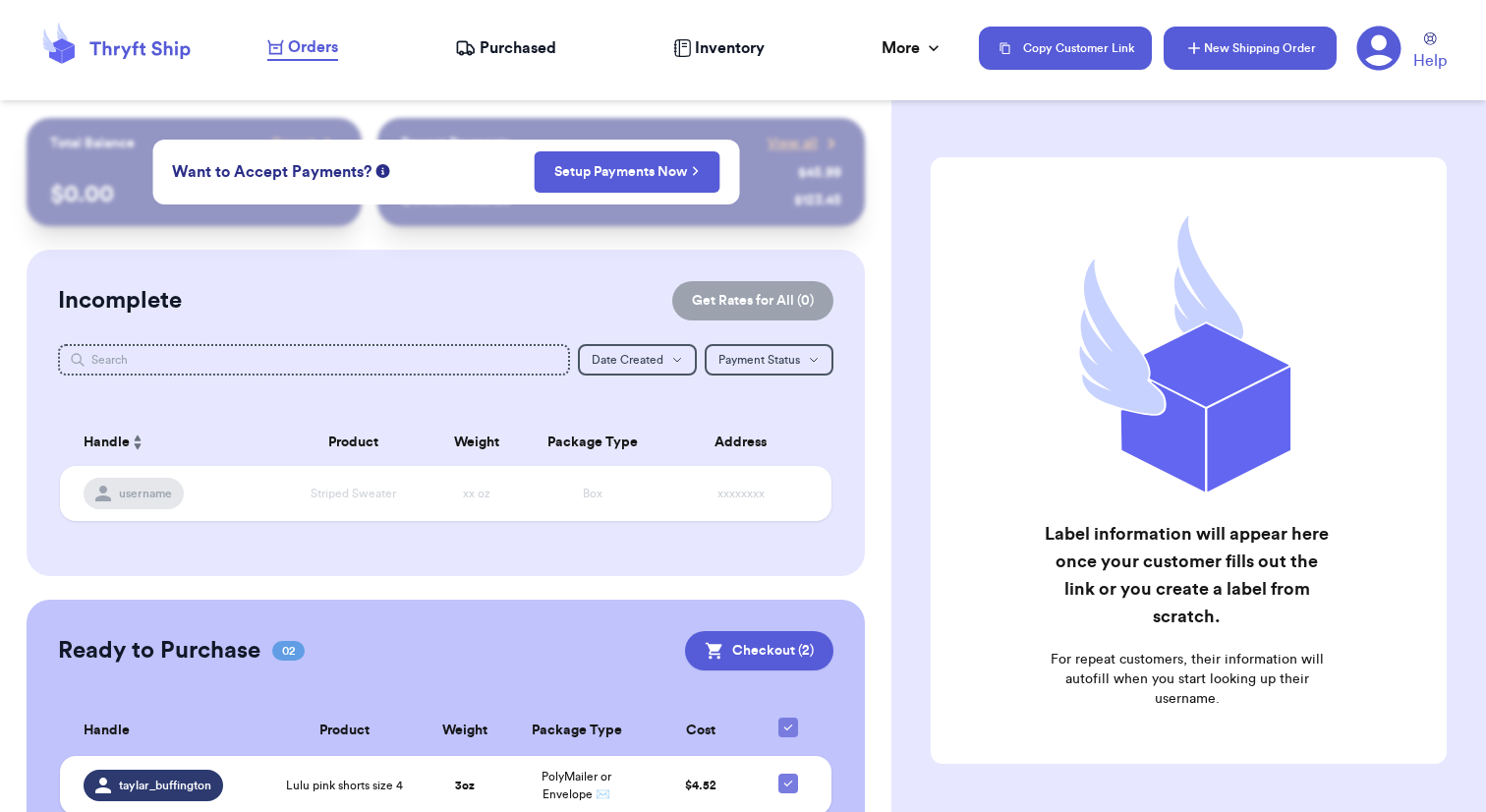
click at [1244, 51] on button "New Shipping Order" at bounding box center [1251, 48] width 173 height 43
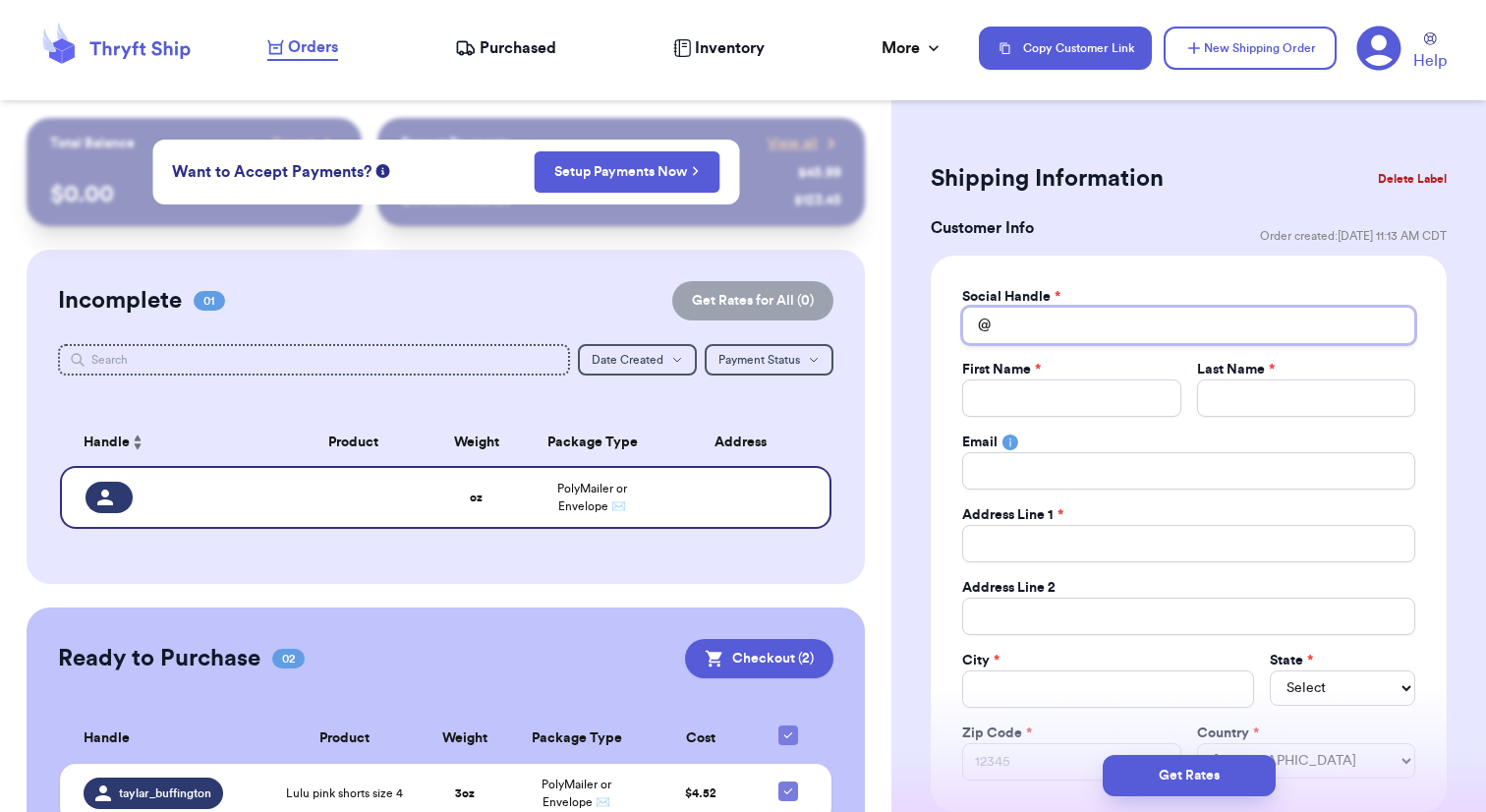
click at [1125, 327] on input "Total Amount Paid" at bounding box center [1189, 325] width 453 height 37
type input "k"
type input "ka"
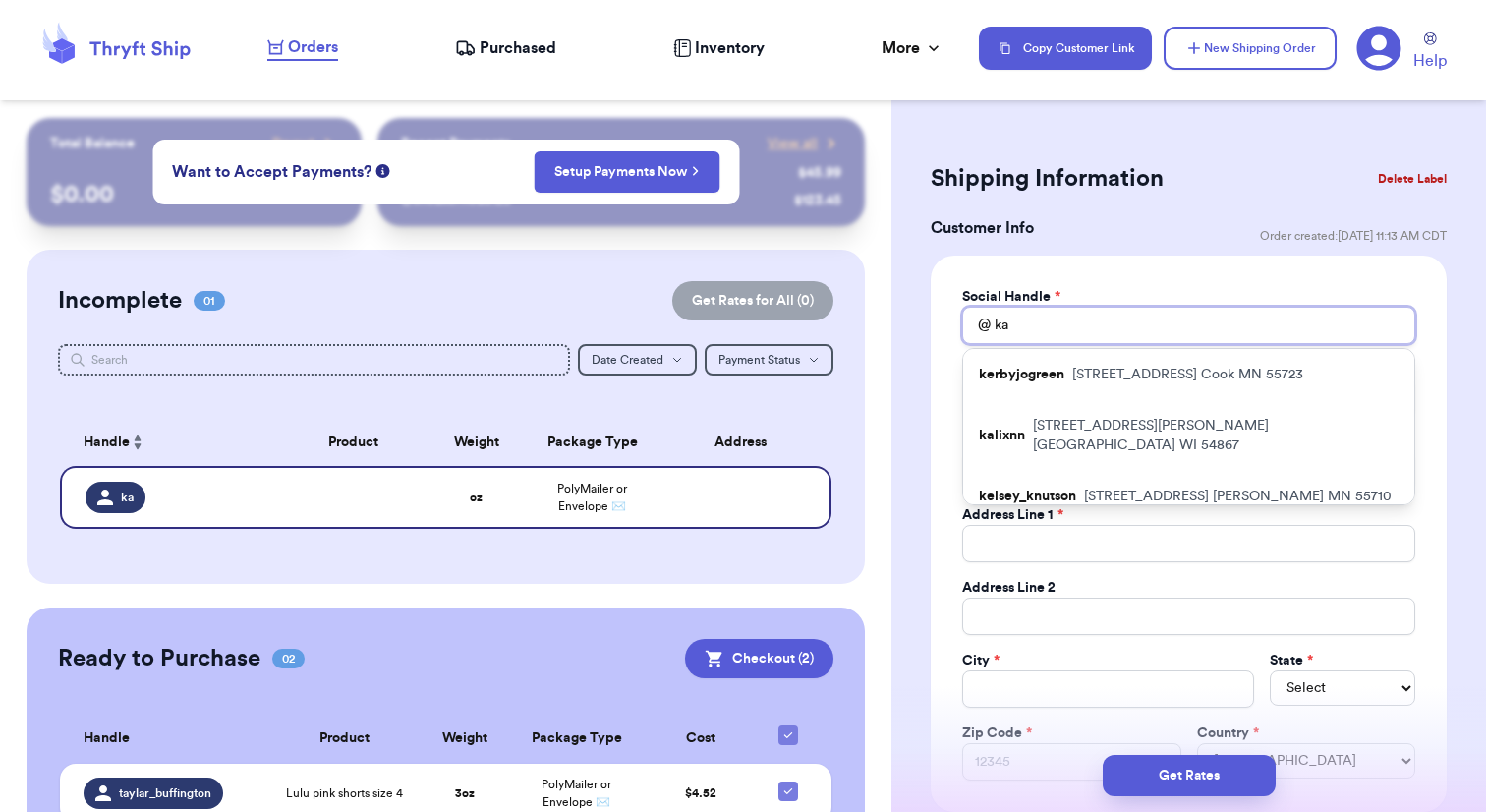
type input "kat"
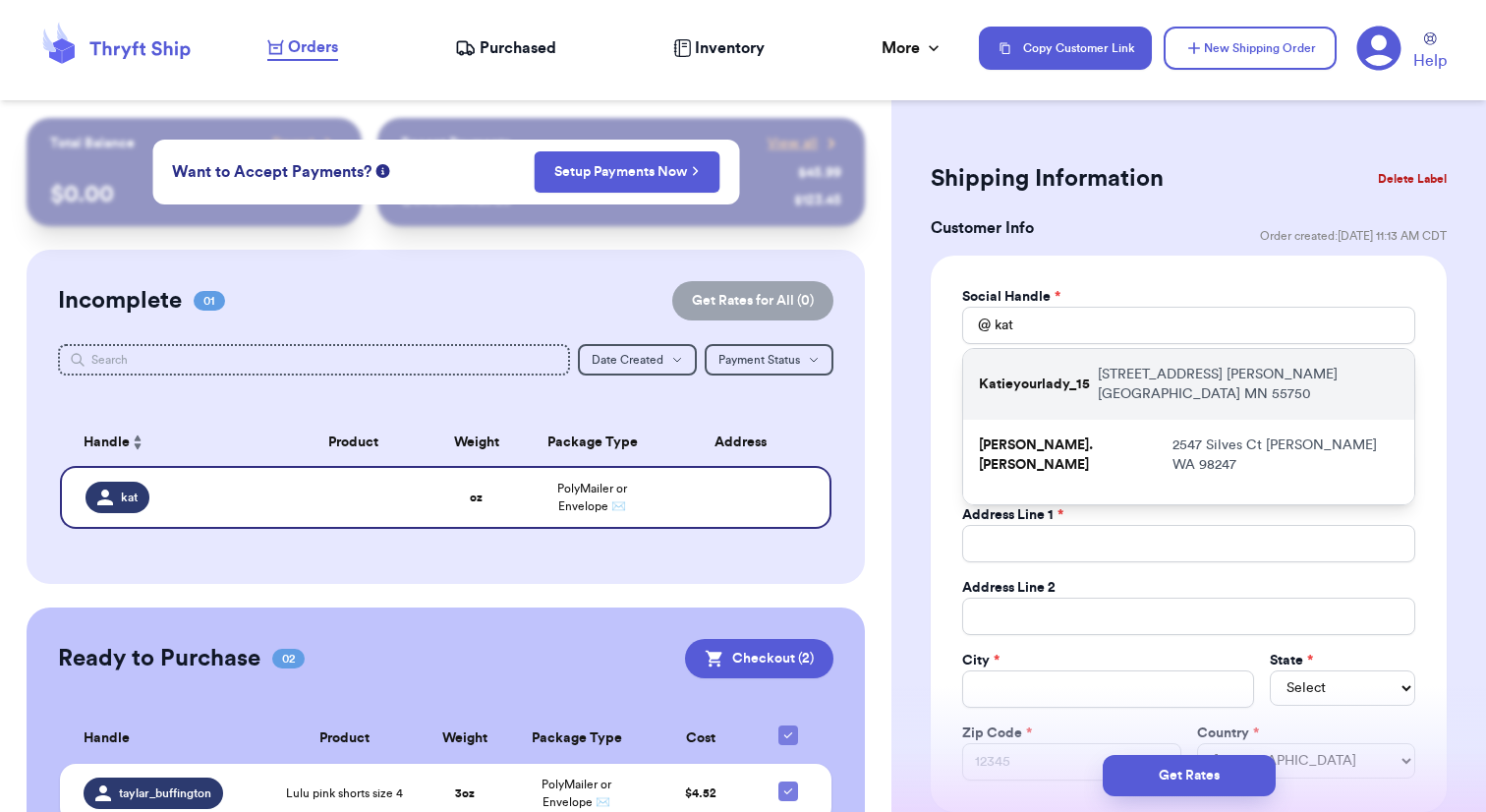
click at [1226, 362] on div "Katieyourlady_15 [STREET_ADDRESS][PERSON_NAME]" at bounding box center [1189, 384] width 451 height 71
type input "Katieyourlady_15"
type input "[PERSON_NAME]"
type input "[EMAIL_ADDRESS][DOMAIN_NAME]"
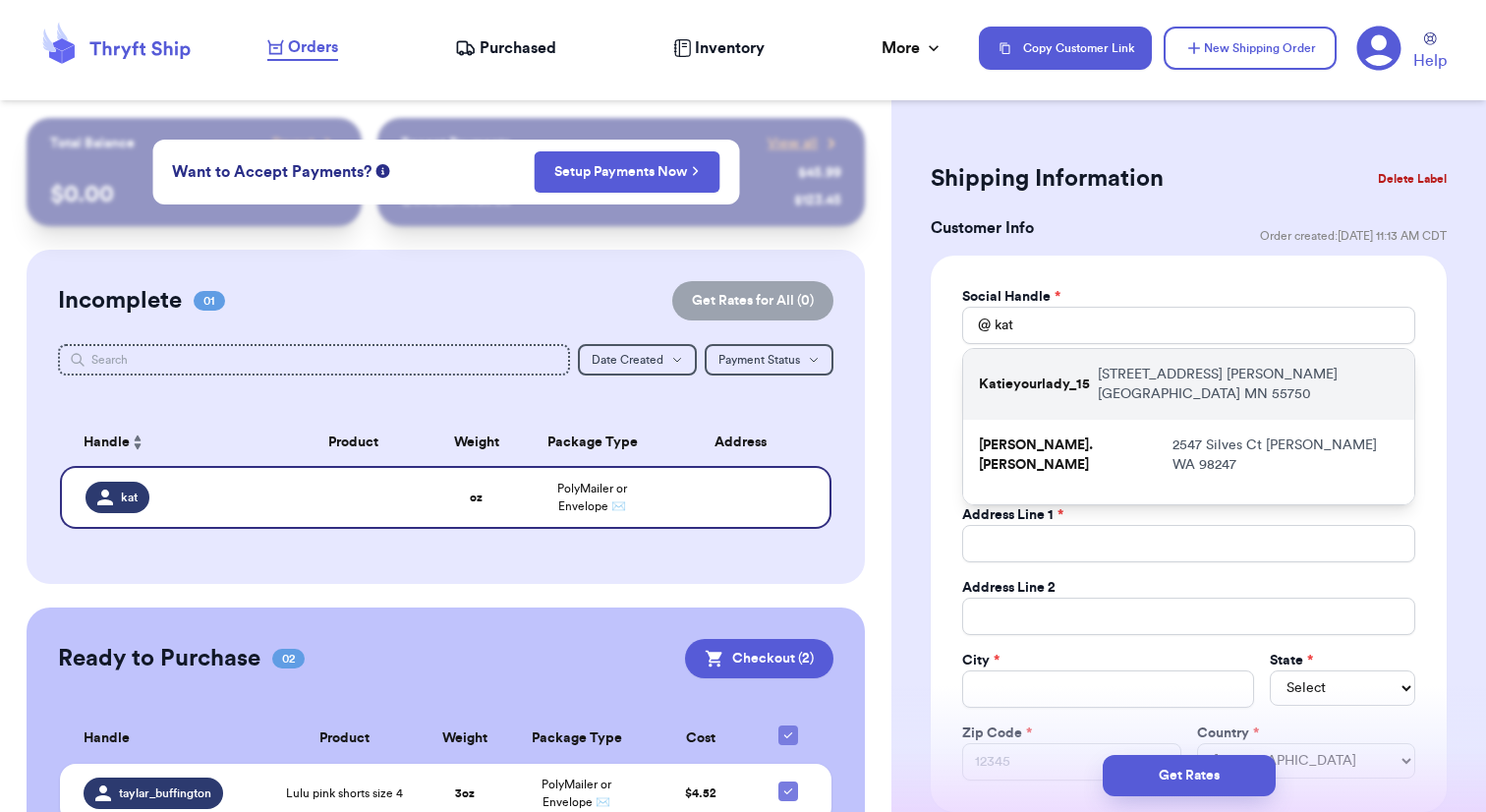
type input "[STREET_ADDRESS]"
type input "[PERSON_NAME][GEOGRAPHIC_DATA]"
select select "MN"
type input "55750"
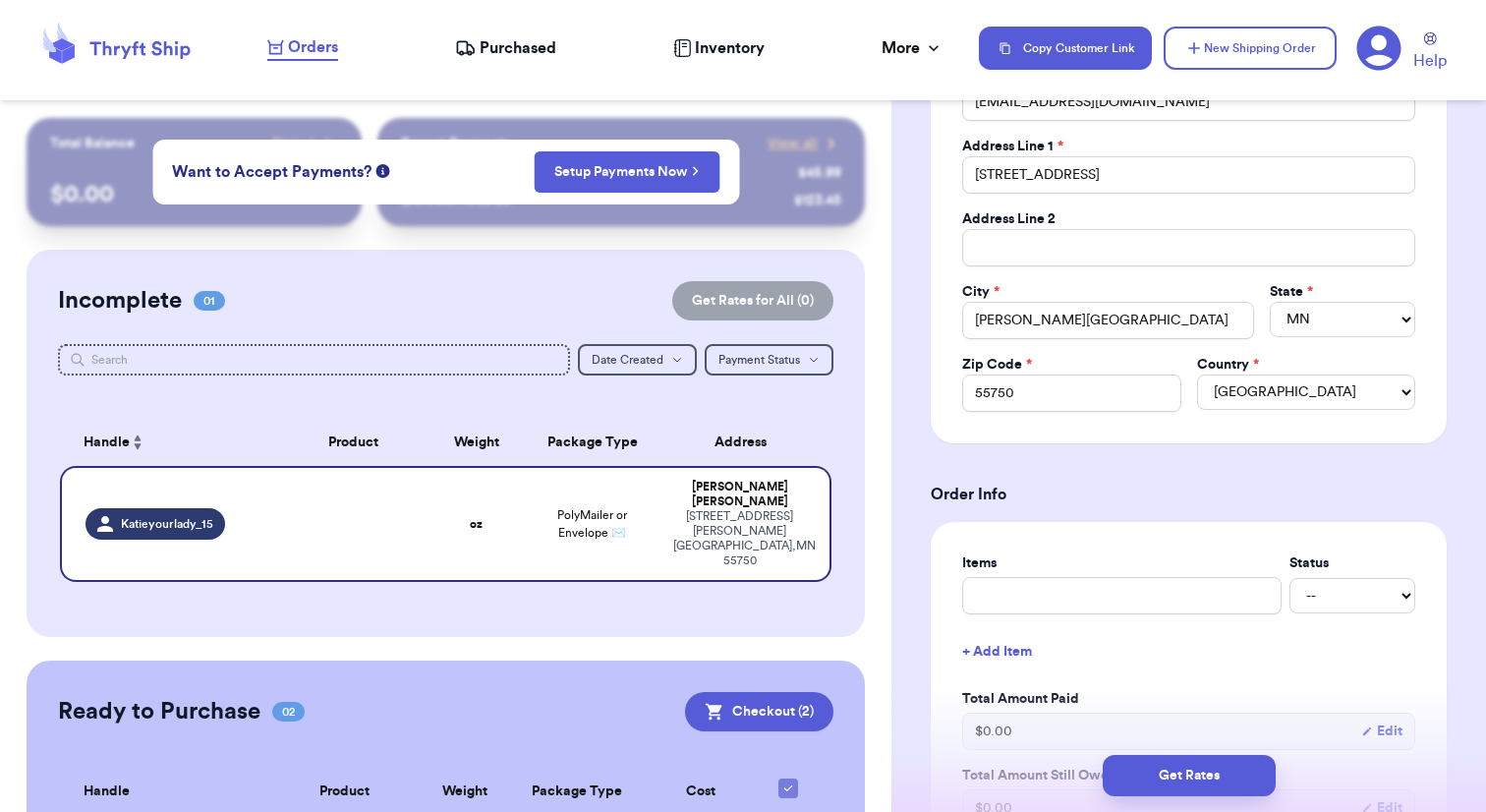
scroll to position [373, 0]
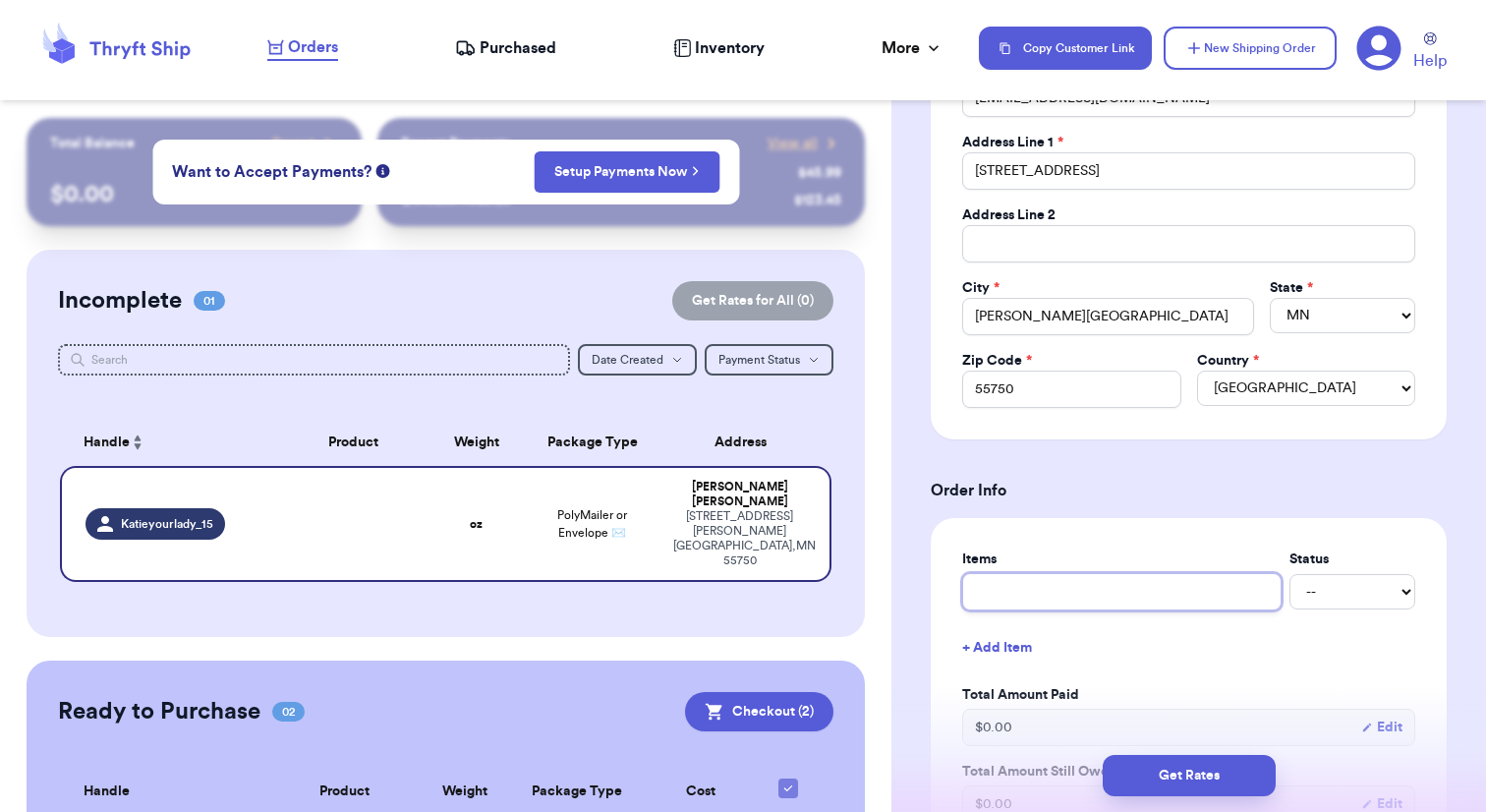
type input "f"
type input "fr"
type input "fre"
type input "free"
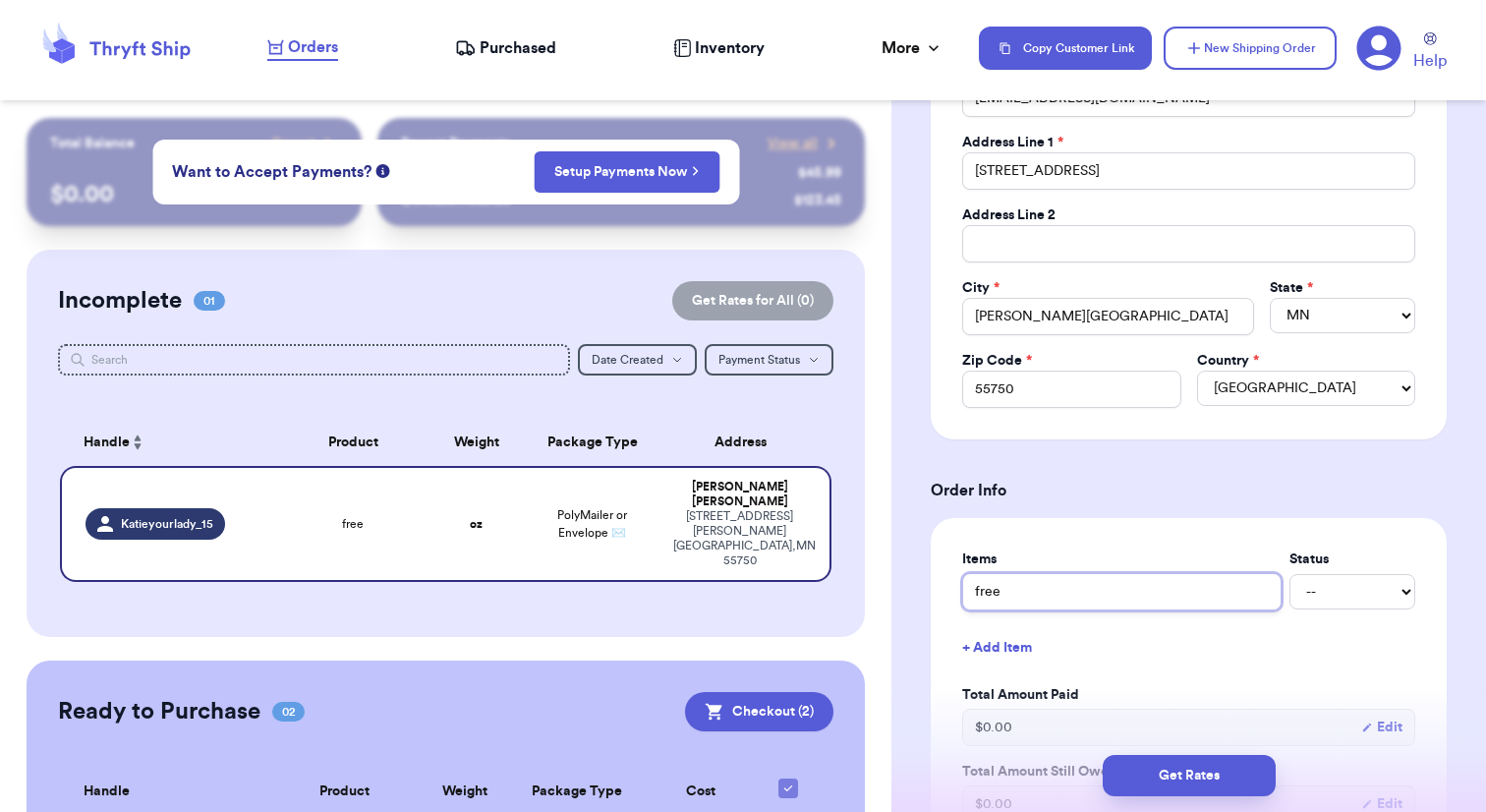
type input "free p"
type input "free pe"
type input "free peo"
type input "free peop"
type input "free peopl"
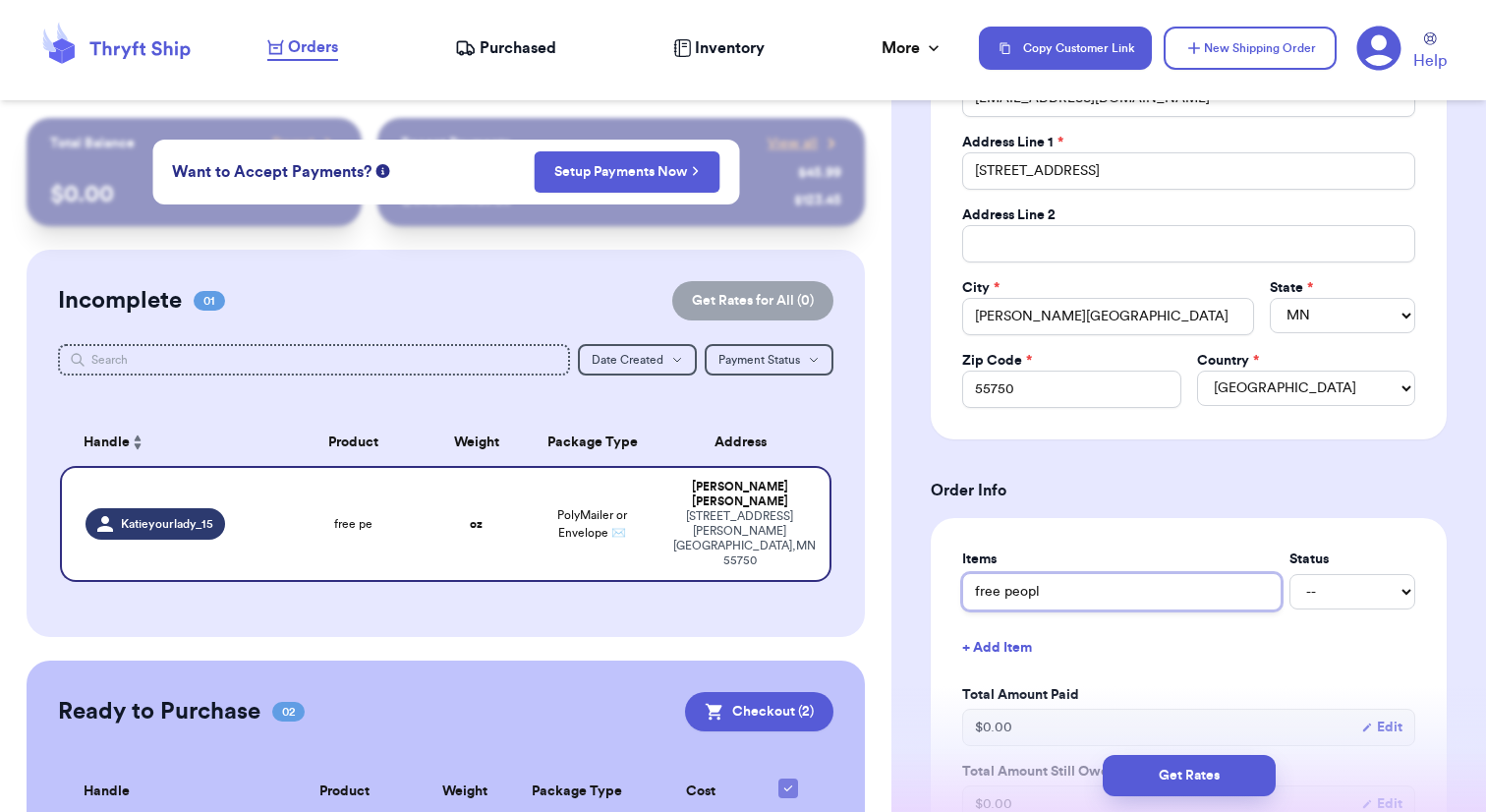
type input "free people"
type input "free people c"
type input "free people co"
type input "free people cot"
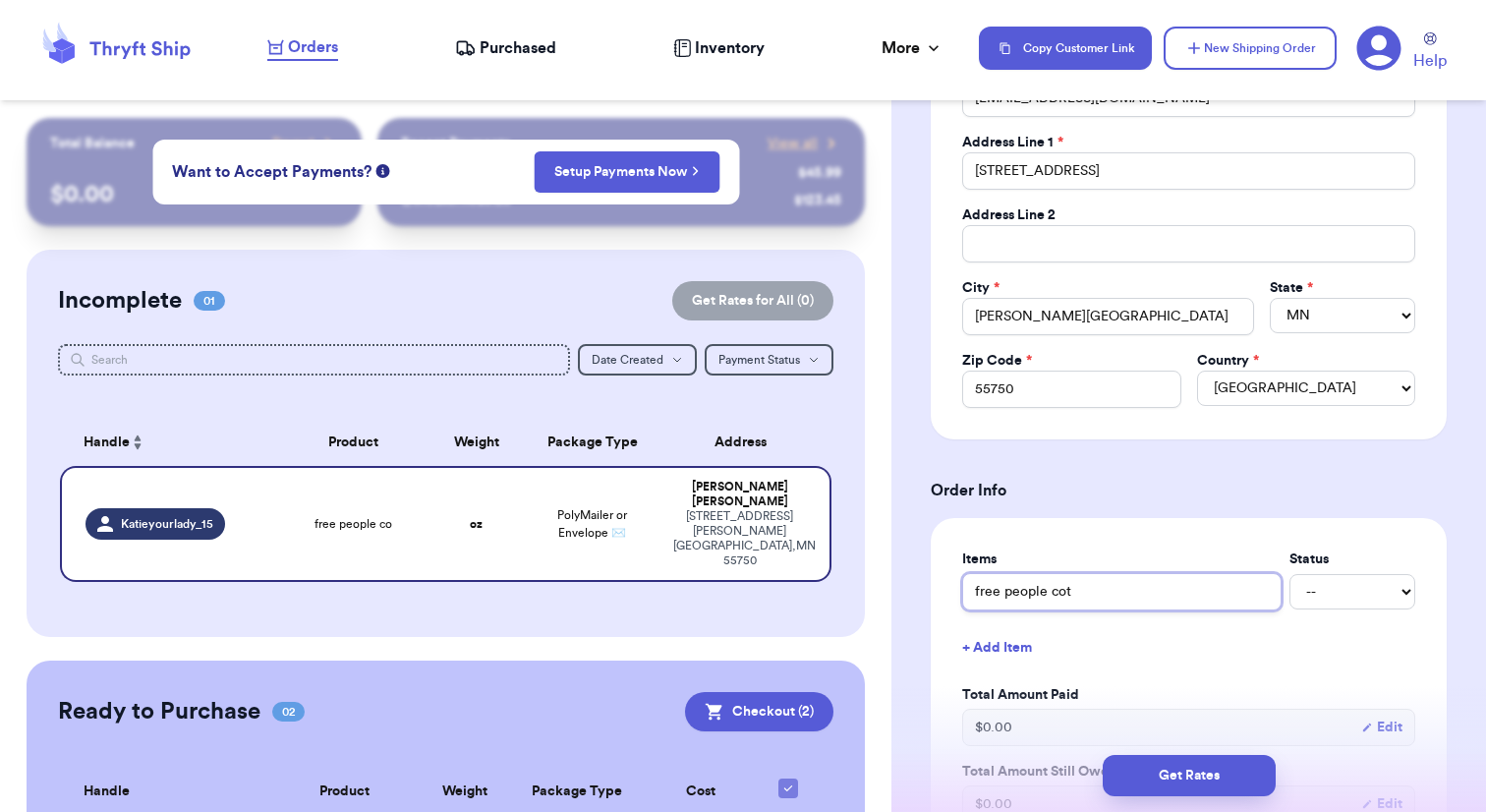
type input "free people cott"
type input "free people cotto"
type input "free people cotton"
type input "free people cotton l"
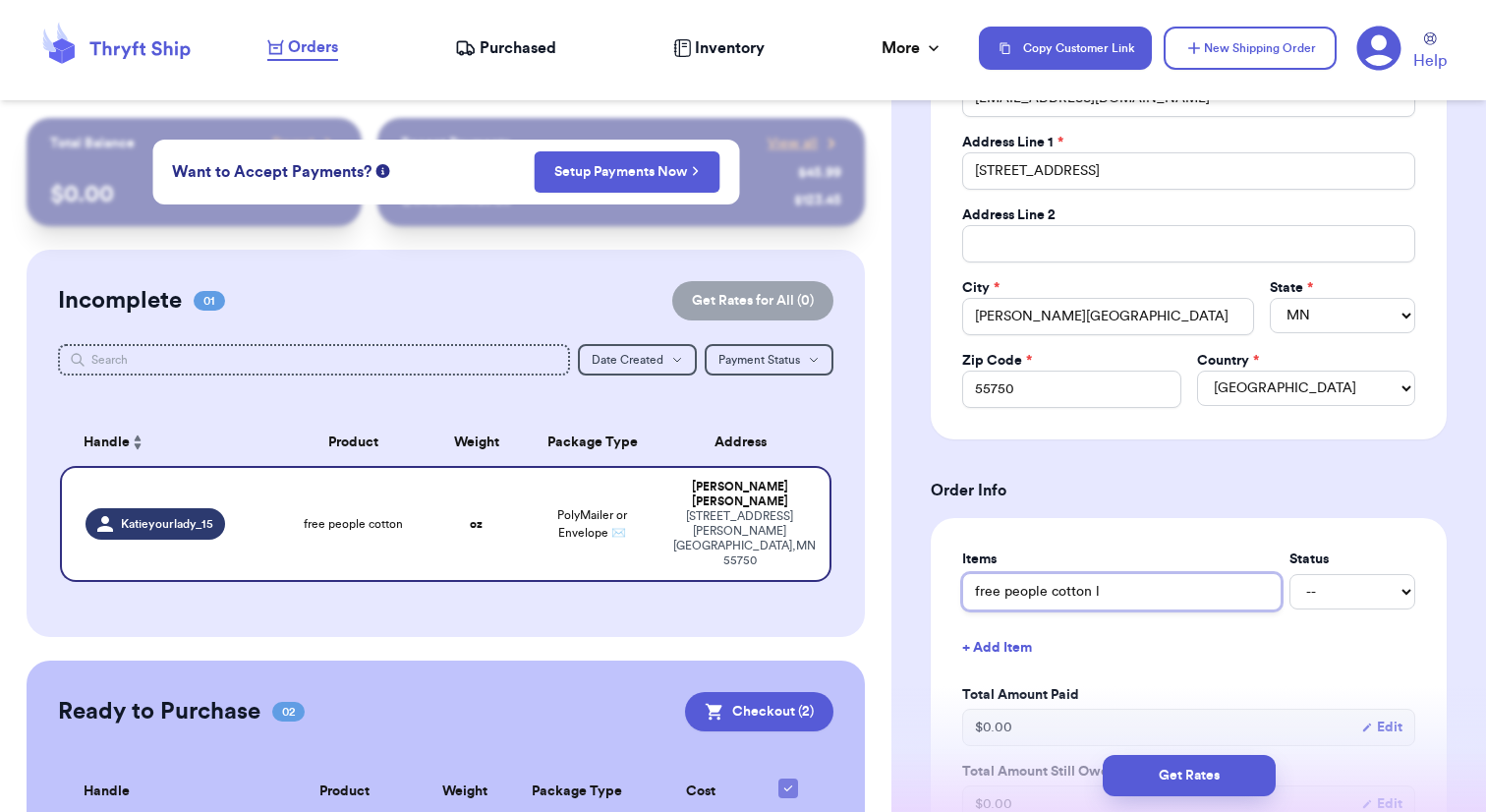
type input "free people cotton lo"
type input "free people [PERSON_NAME]"
type input "free people cotton long"
type input "free people cotton long s"
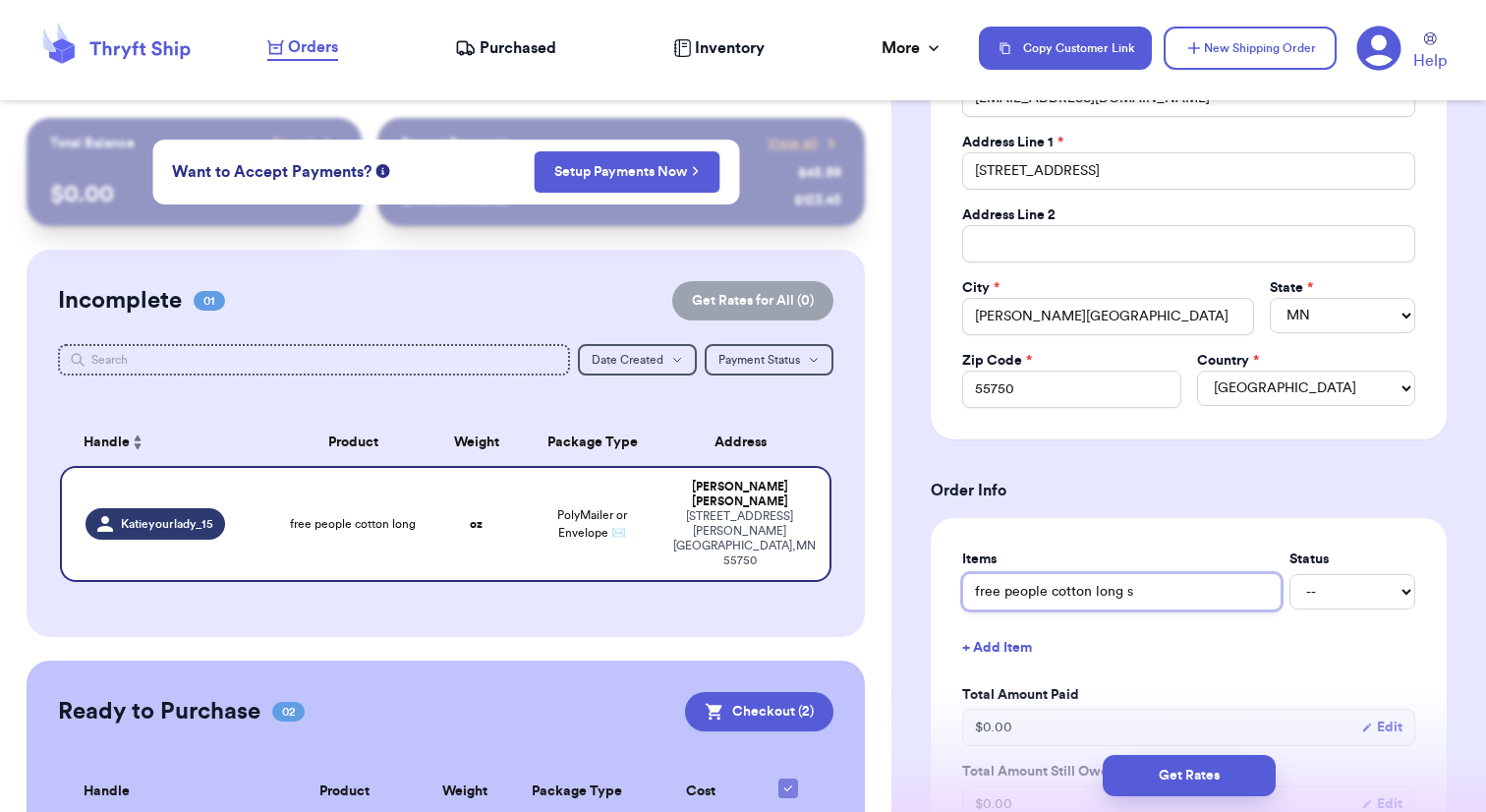
type input "free people cotton [PERSON_NAME]"
type input "free people cotton long sle"
type input "free people cotton long slee"
type input "free people cotton long sleev"
type input "free people cotton long sleeve"
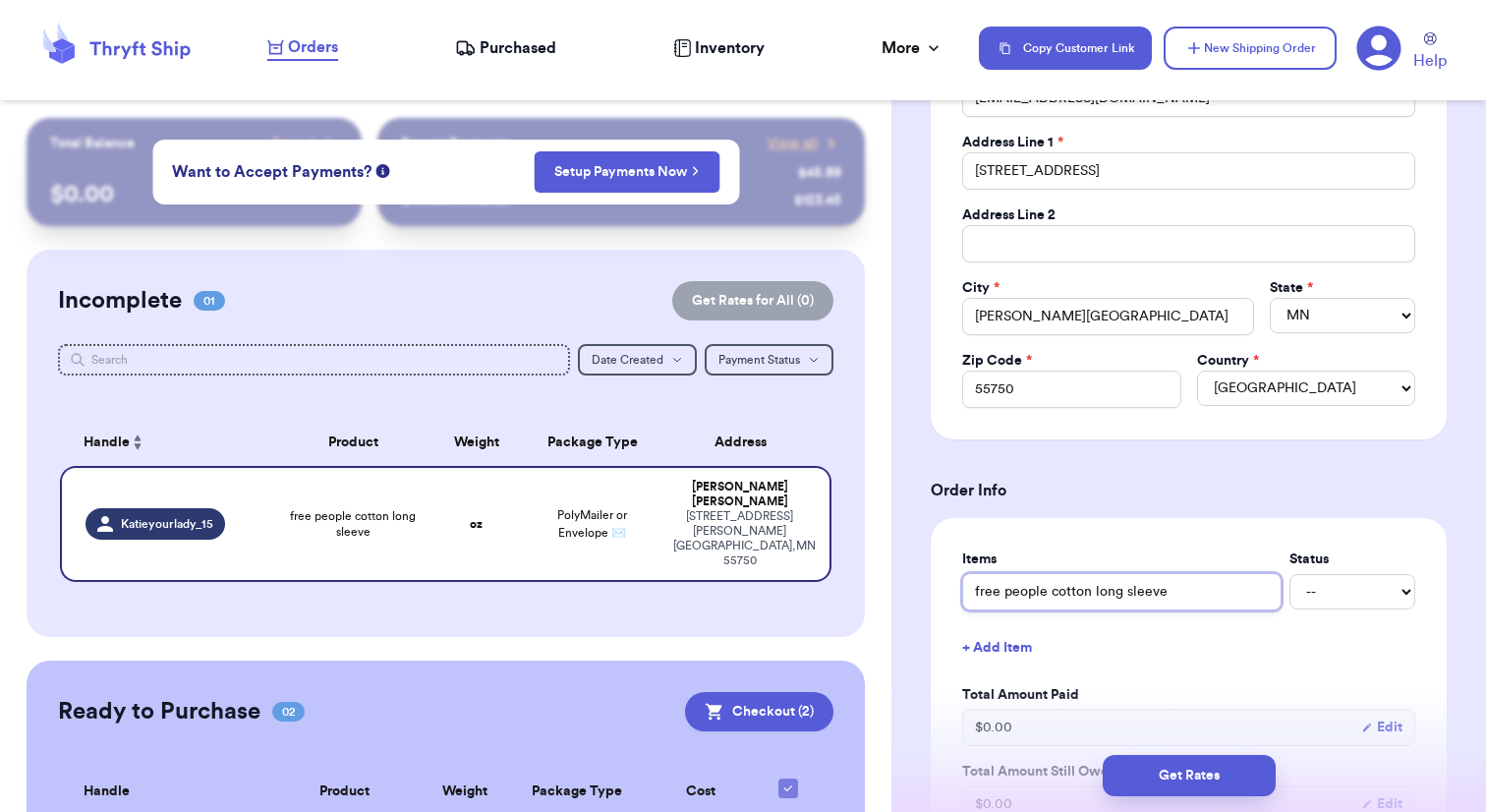
type input "free people cotton long sleeve"
click at [1023, 644] on button "+ Add Item" at bounding box center [1189, 647] width 468 height 43
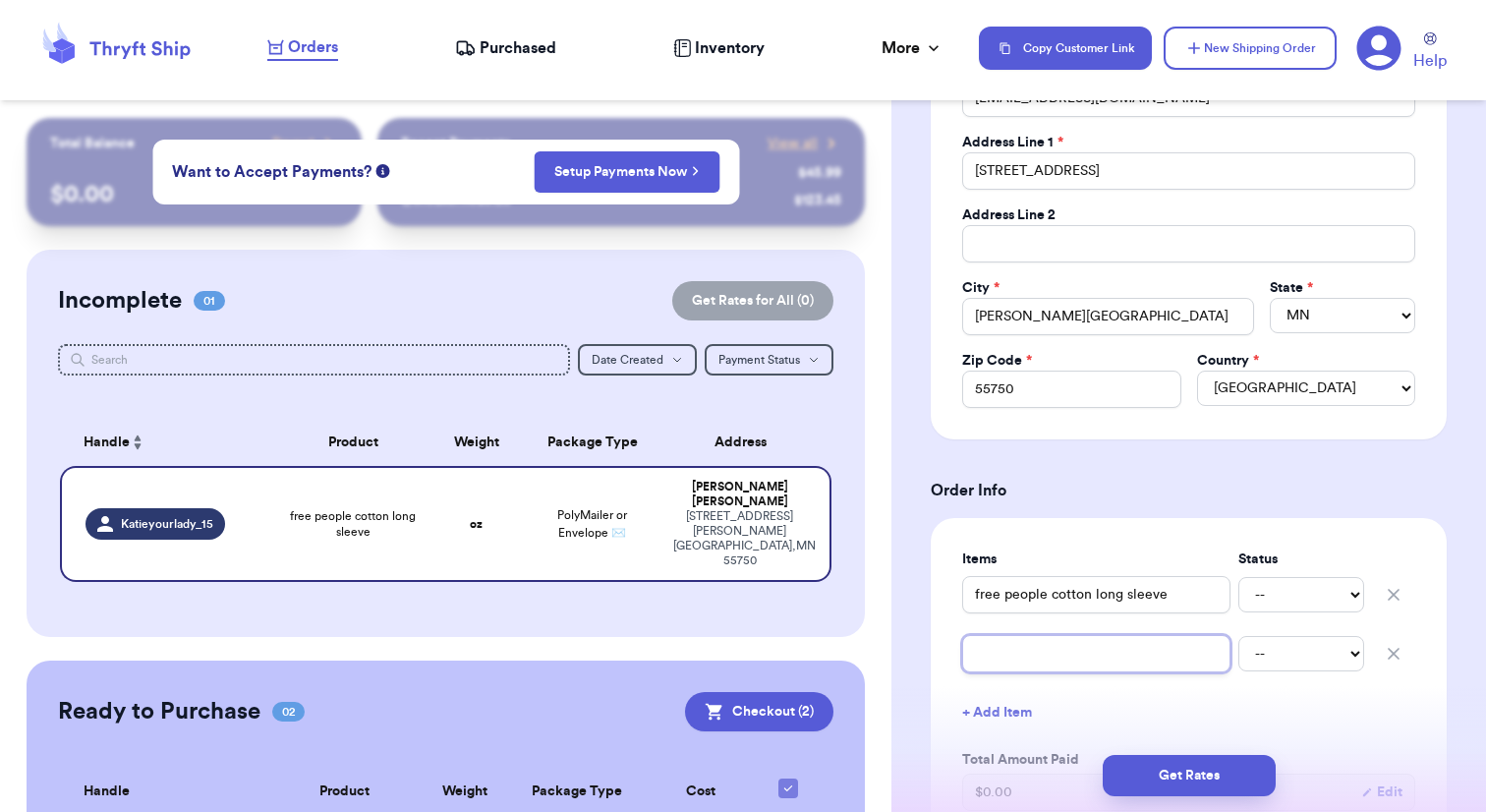
type input "b"
type input "bl"
type input "bla"
type input "blac"
type input "black"
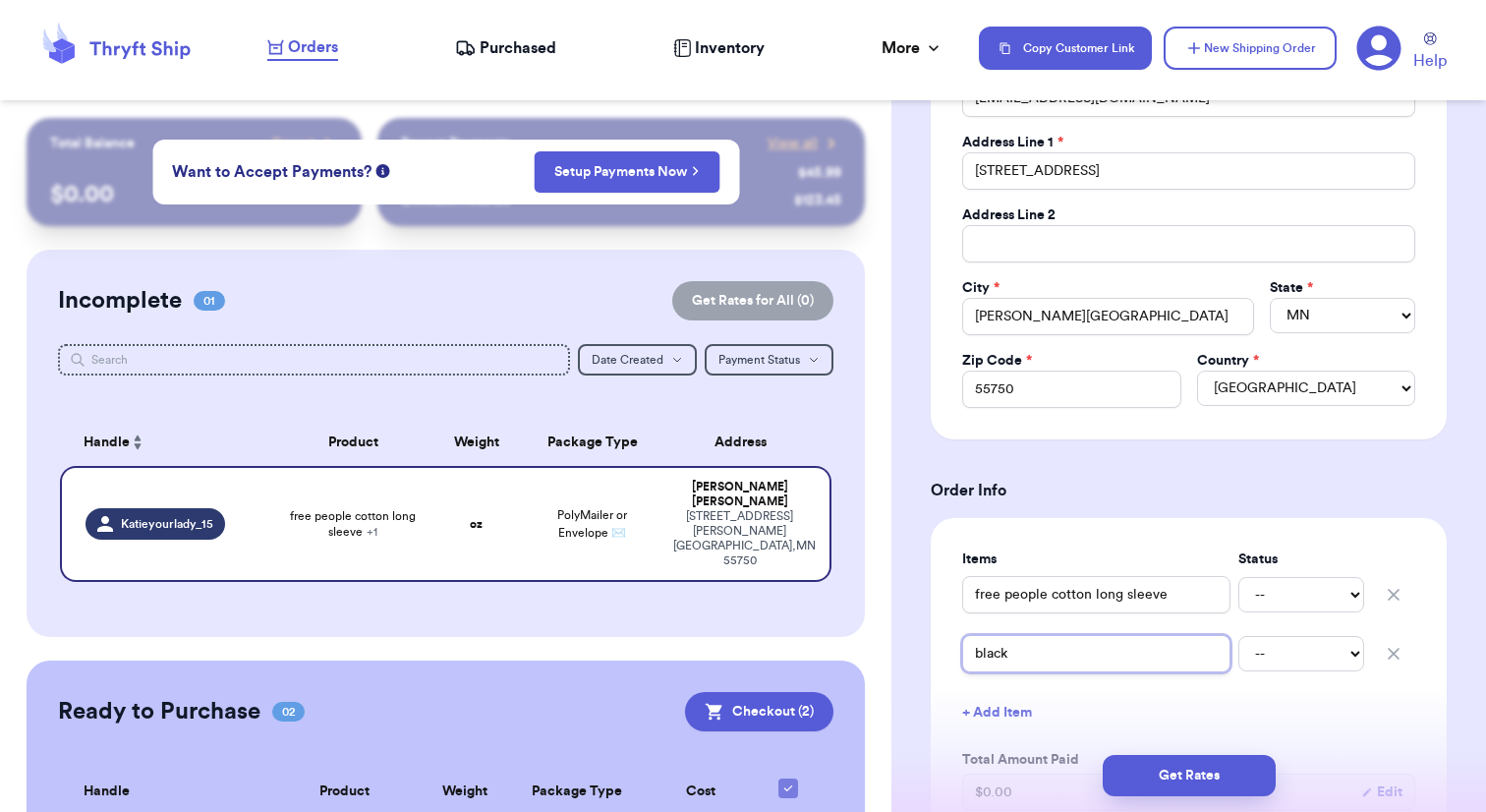
type input "black"
type input "black s"
type input "black sp"
type input "black spo"
type input "black spor"
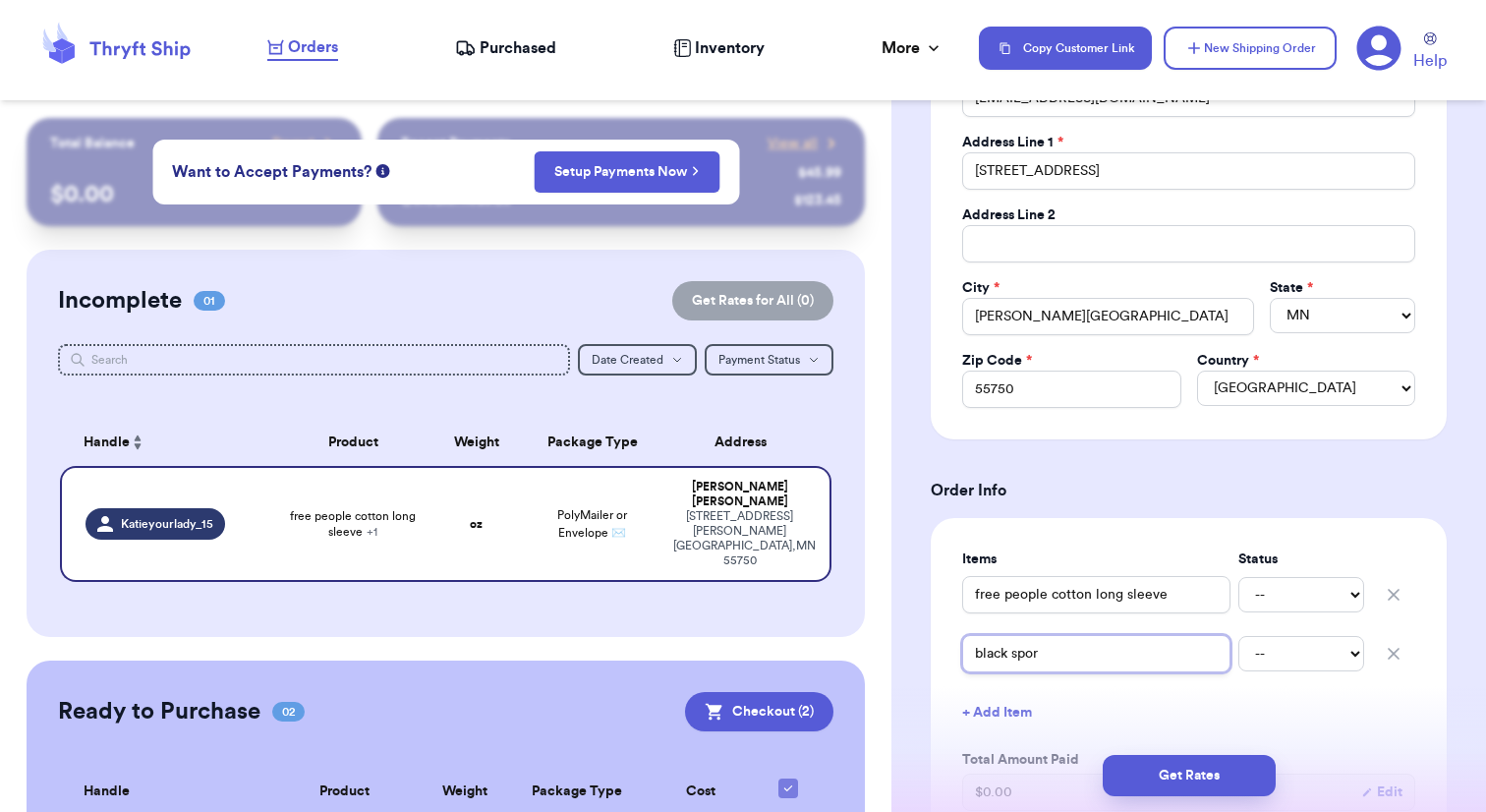
type input "black sport"
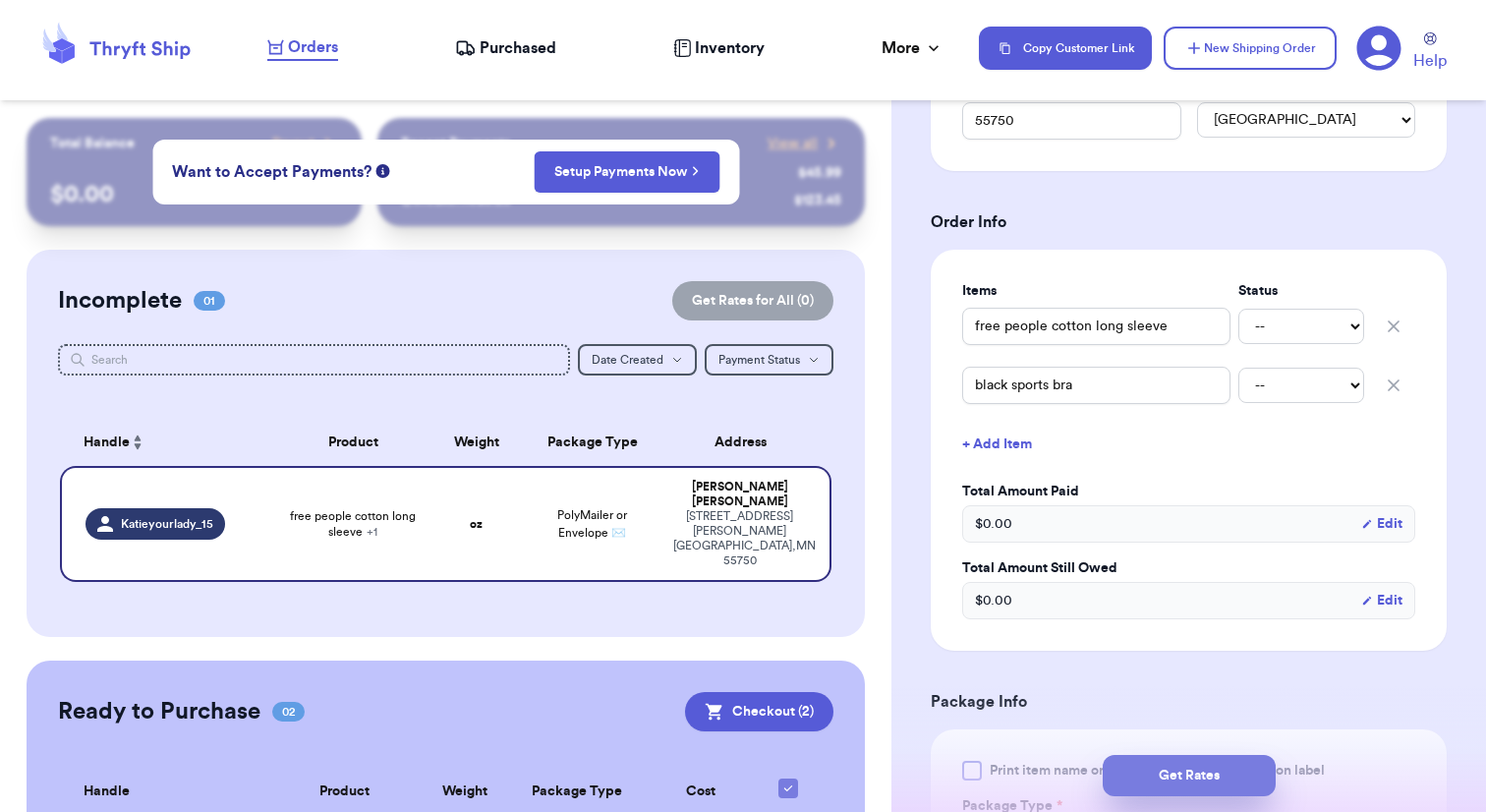
click at [1168, 779] on button "Get Rates" at bounding box center [1190, 774] width 173 height 41
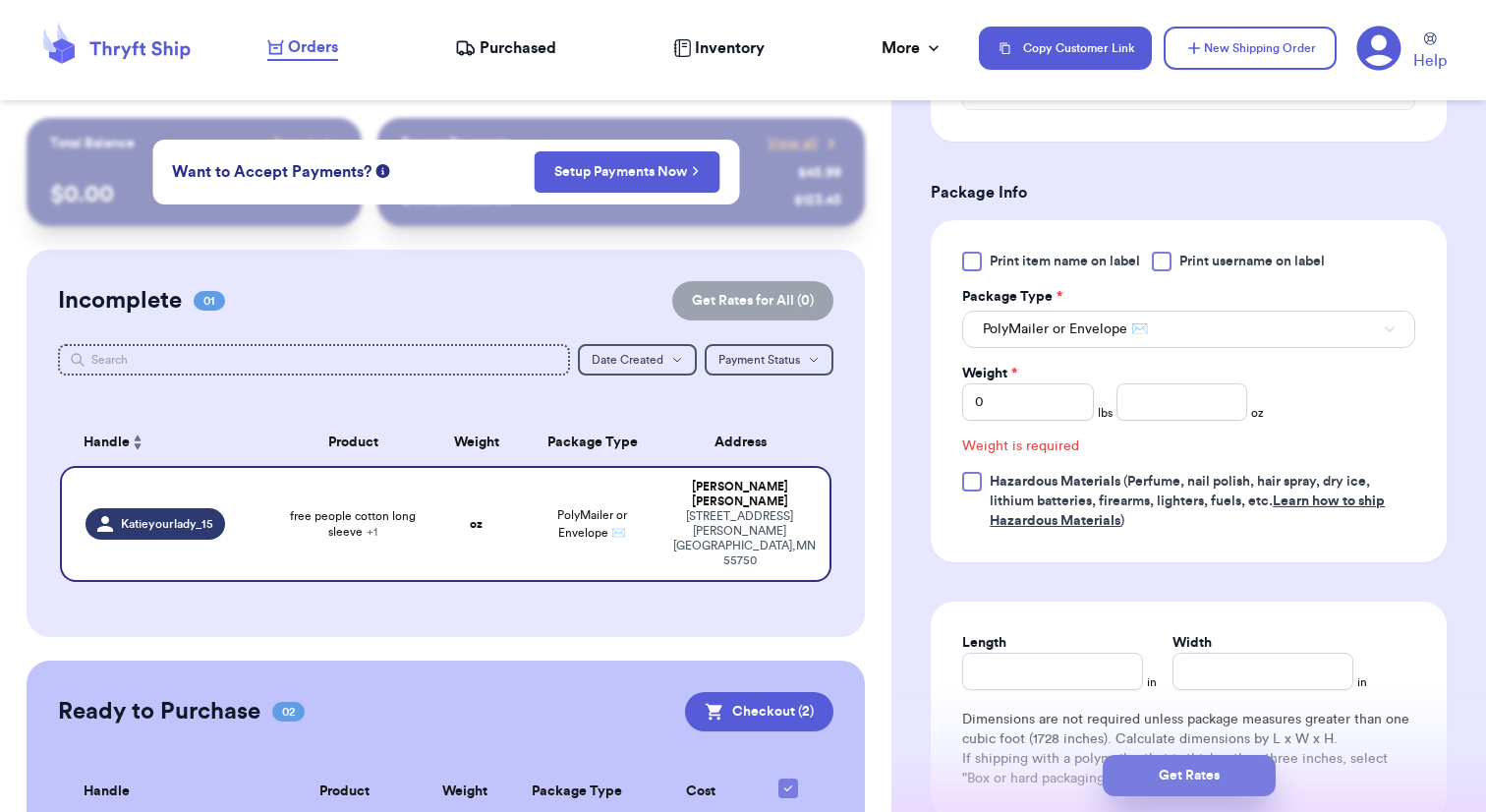
scroll to position [829, 0]
click at [1188, 401] on input "number" at bounding box center [1182, 402] width 132 height 37
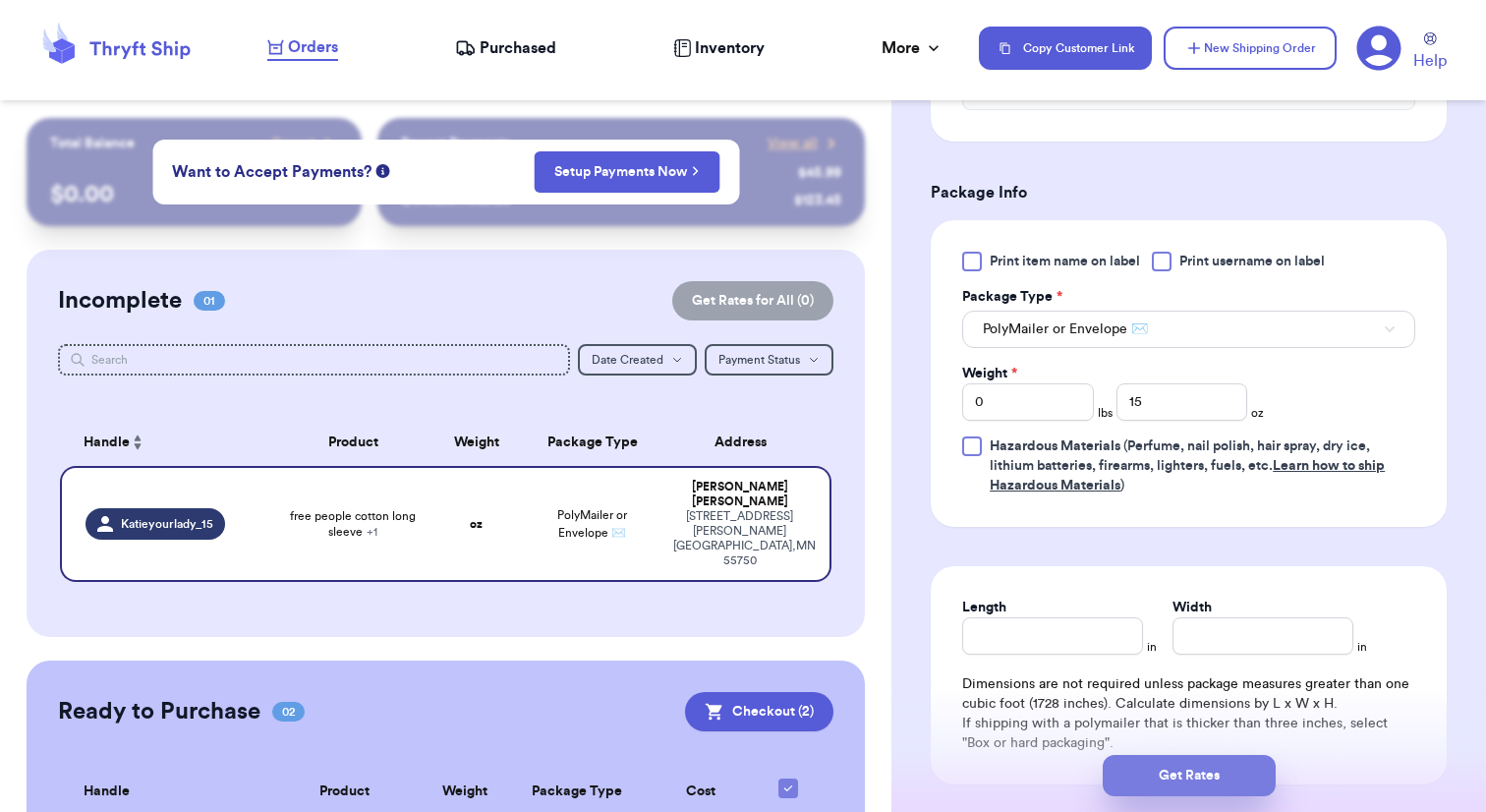
click at [1184, 762] on button "Get Rates" at bounding box center [1190, 774] width 173 height 41
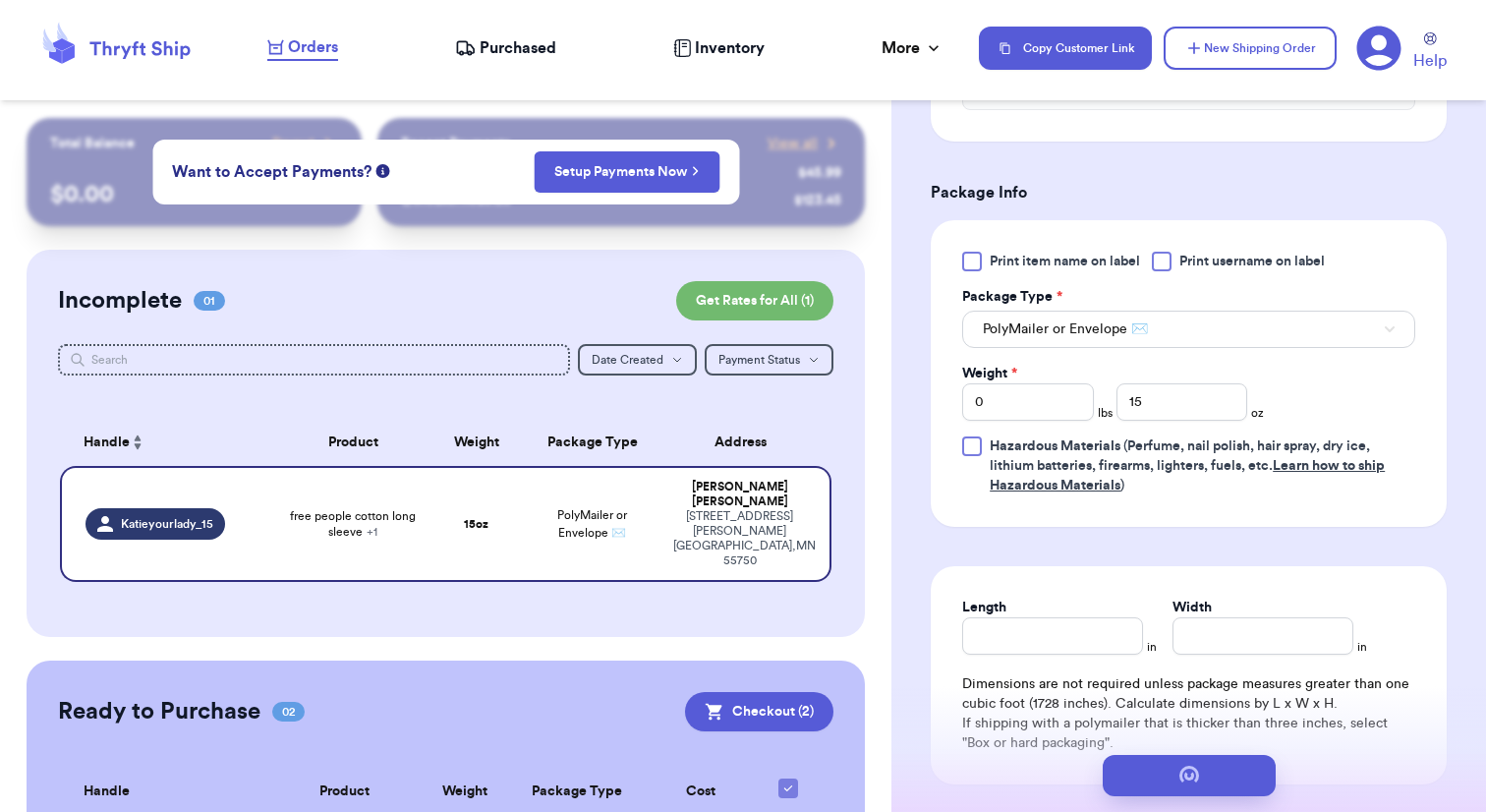
scroll to position [0, 0]
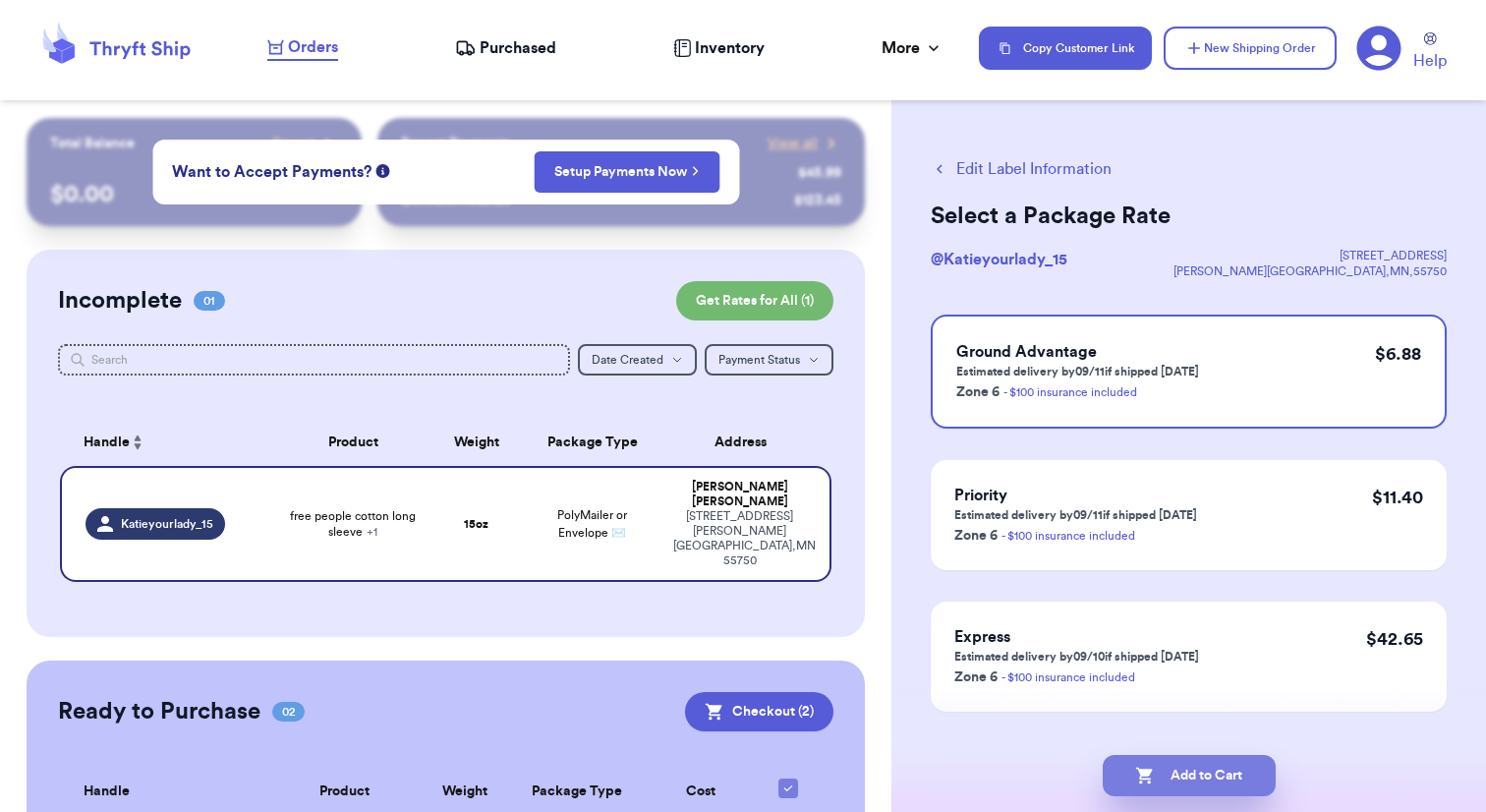
click at [1195, 773] on button "Add to Cart" at bounding box center [1190, 774] width 173 height 41
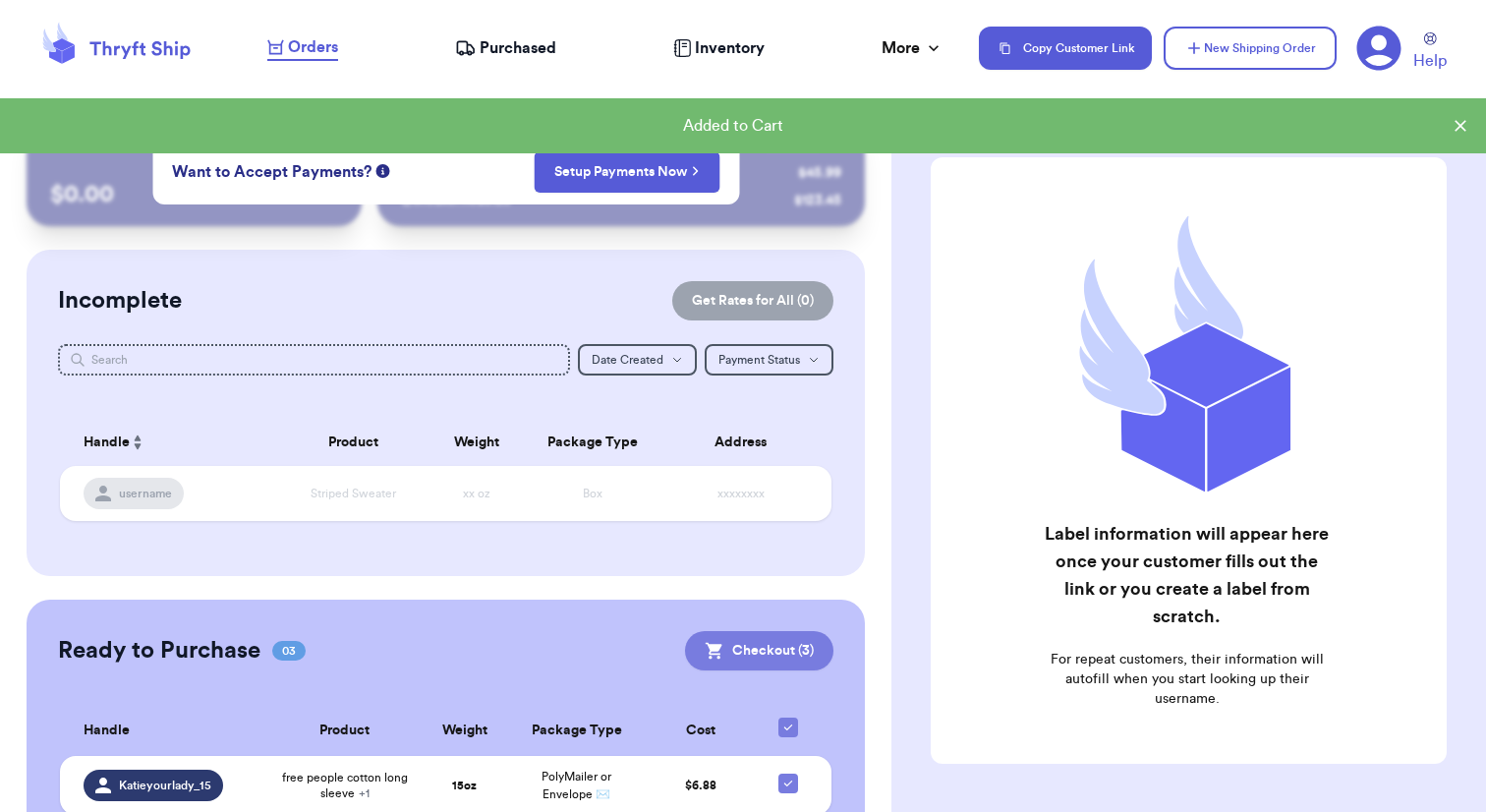
click at [780, 653] on button "Checkout ( 3 )" at bounding box center [758, 650] width 149 height 39
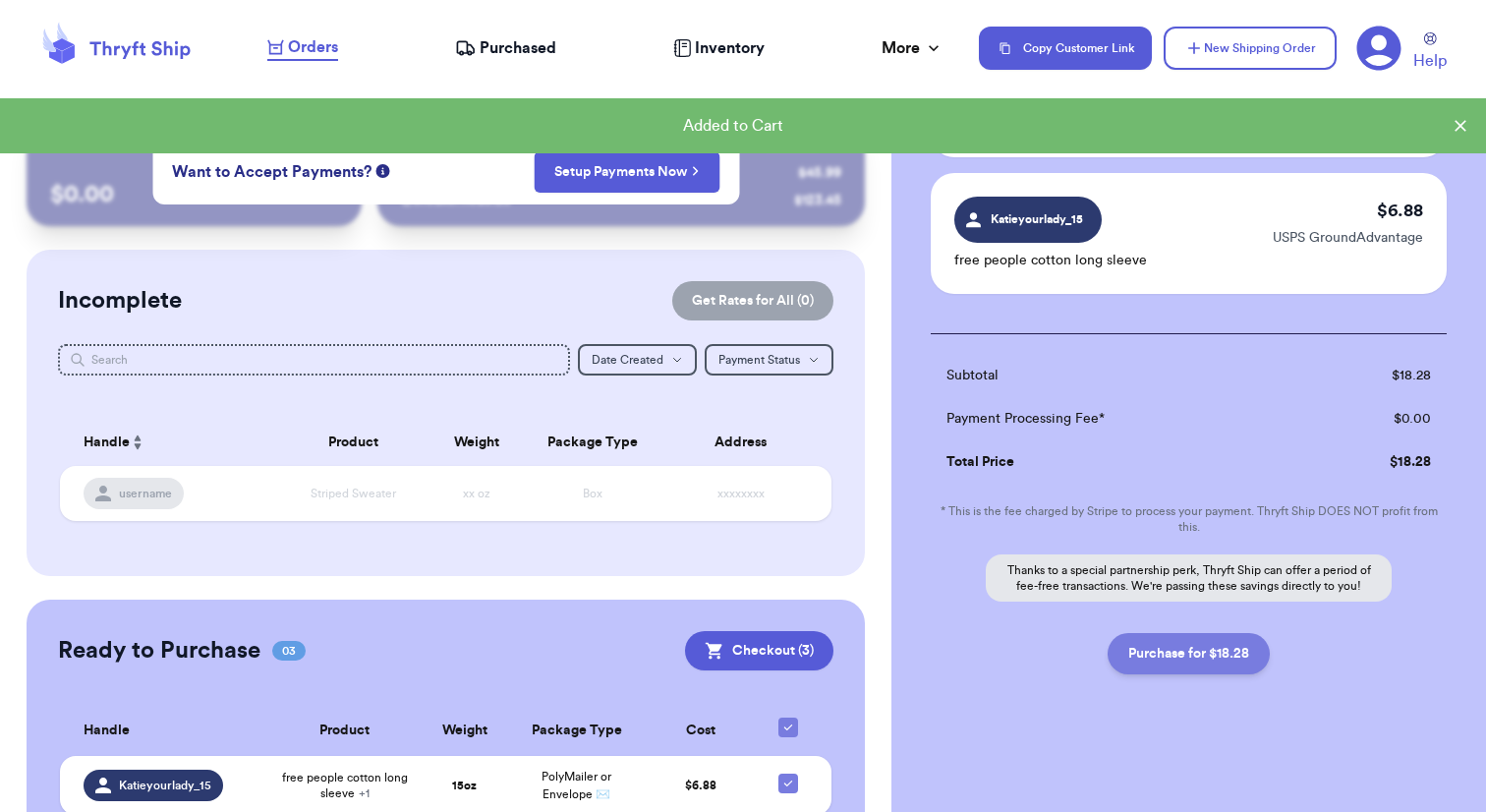
scroll to position [344, 0]
click at [1190, 663] on button "Purchase for $18.28" at bounding box center [1189, 653] width 162 height 41
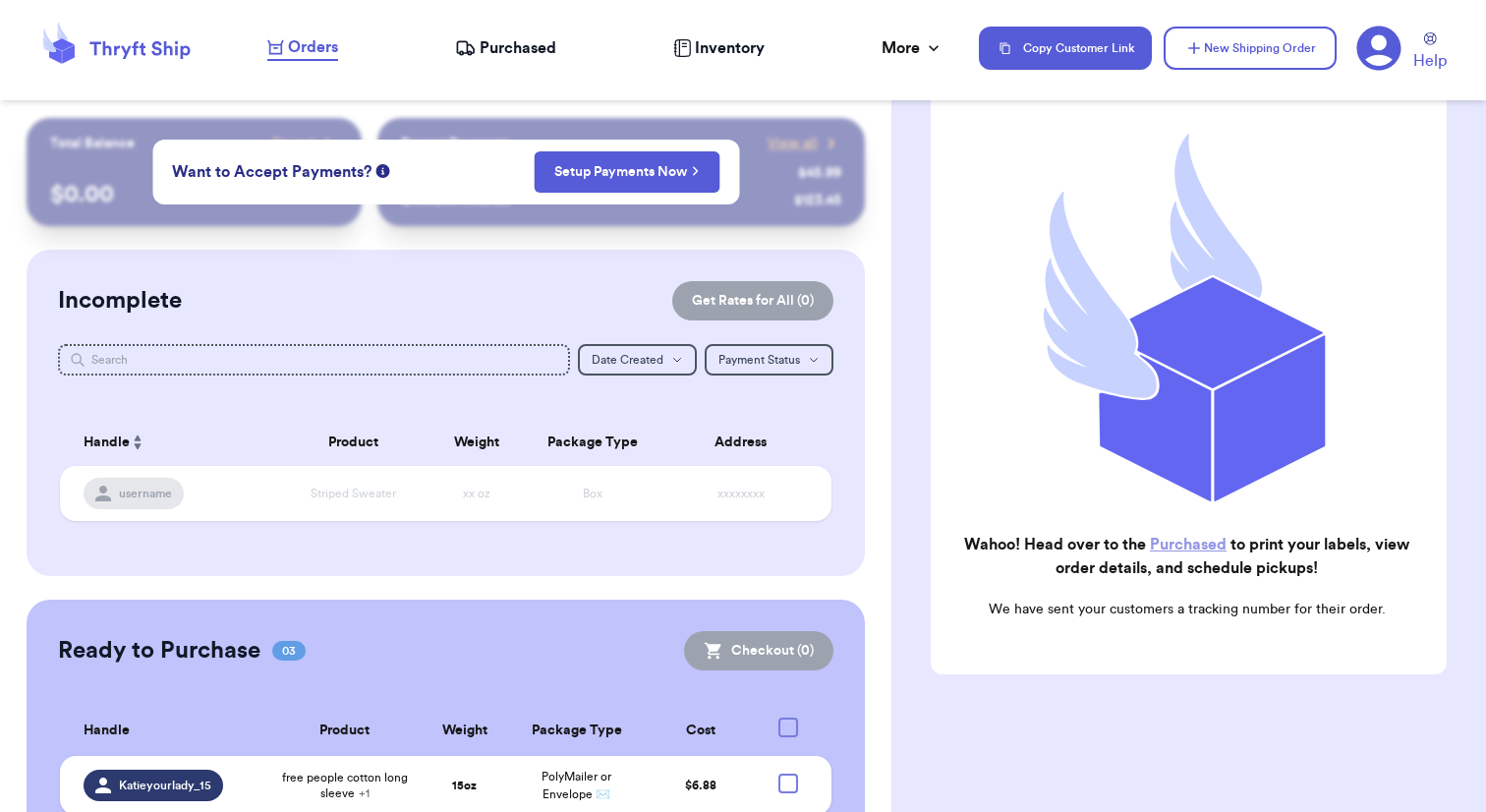
scroll to position [170, 0]
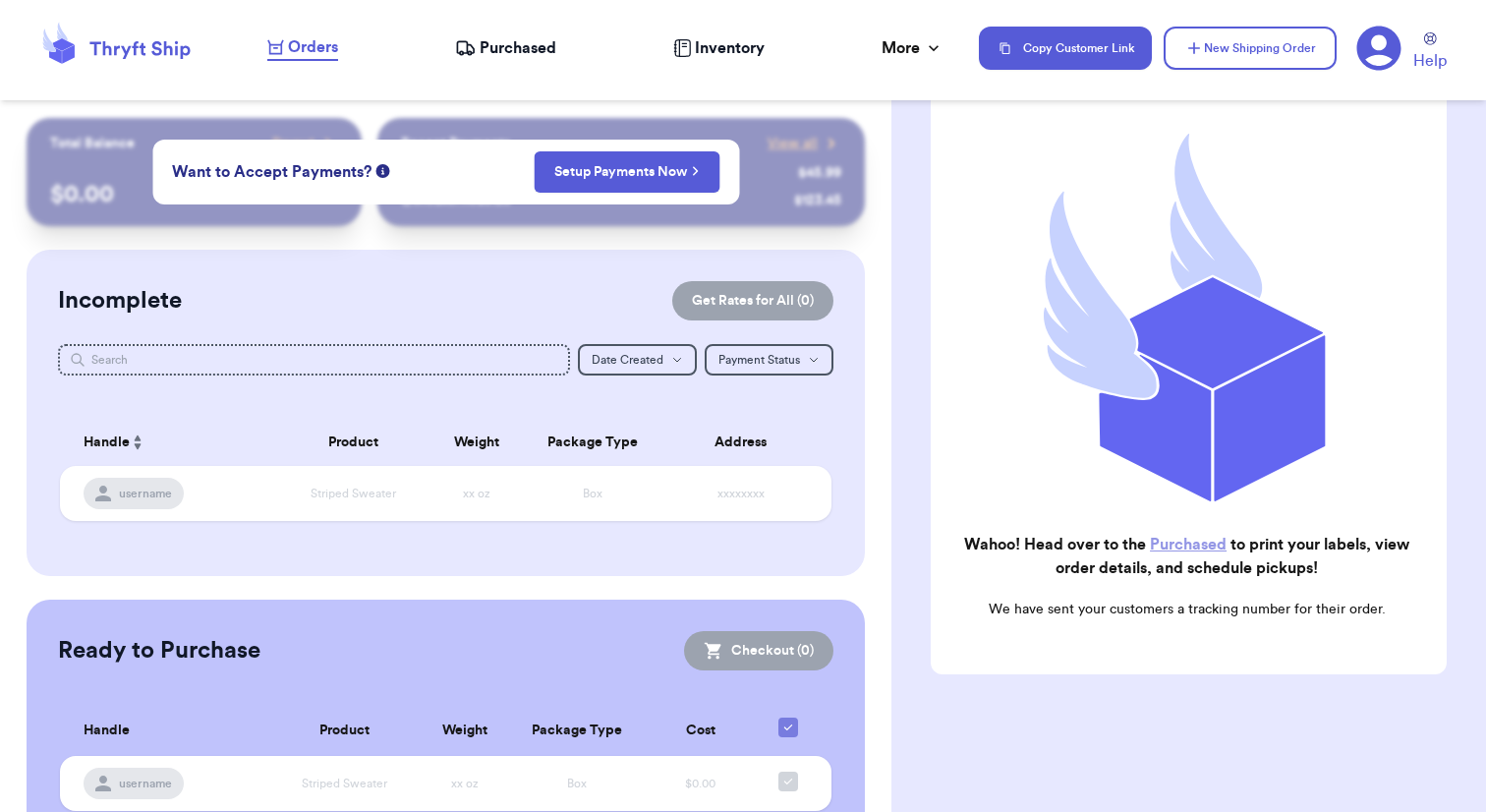
click at [528, 48] on span "Purchased" at bounding box center [517, 48] width 77 height 24
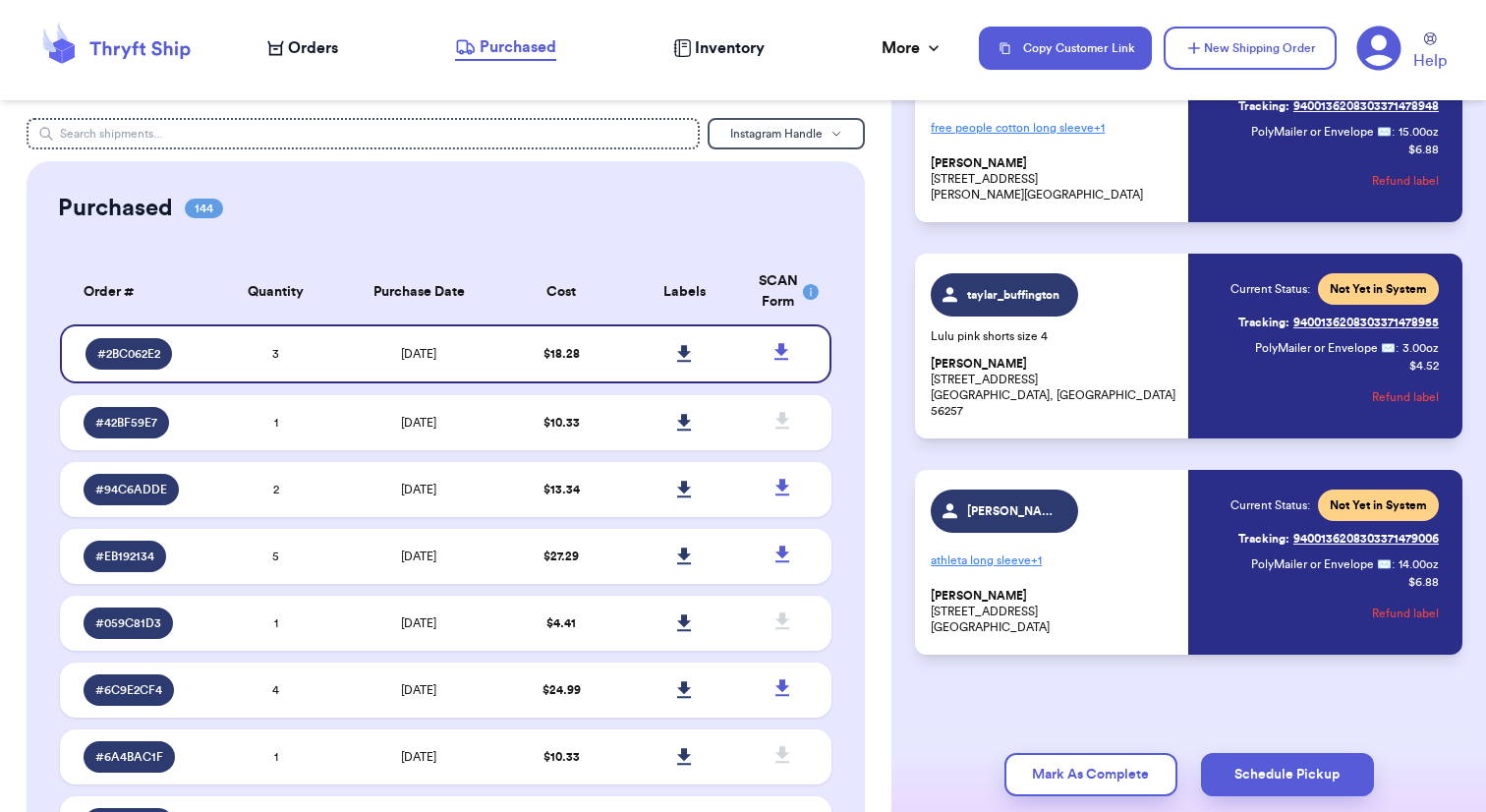
scroll to position [210, 0]
click at [682, 362] on icon at bounding box center [685, 353] width 14 height 17
